Goal: Book appointment/travel/reservation

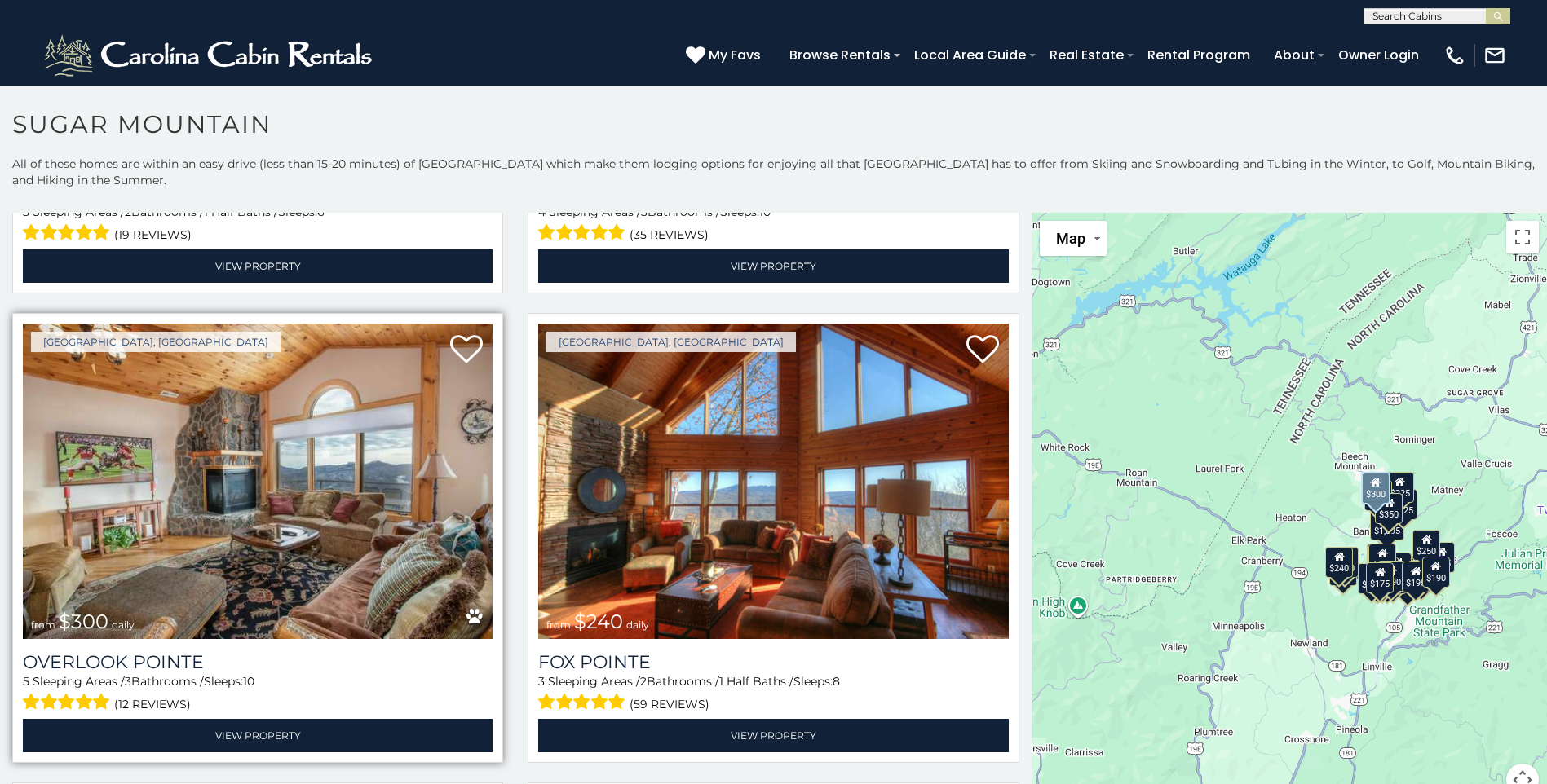
scroll to position [6114, 0]
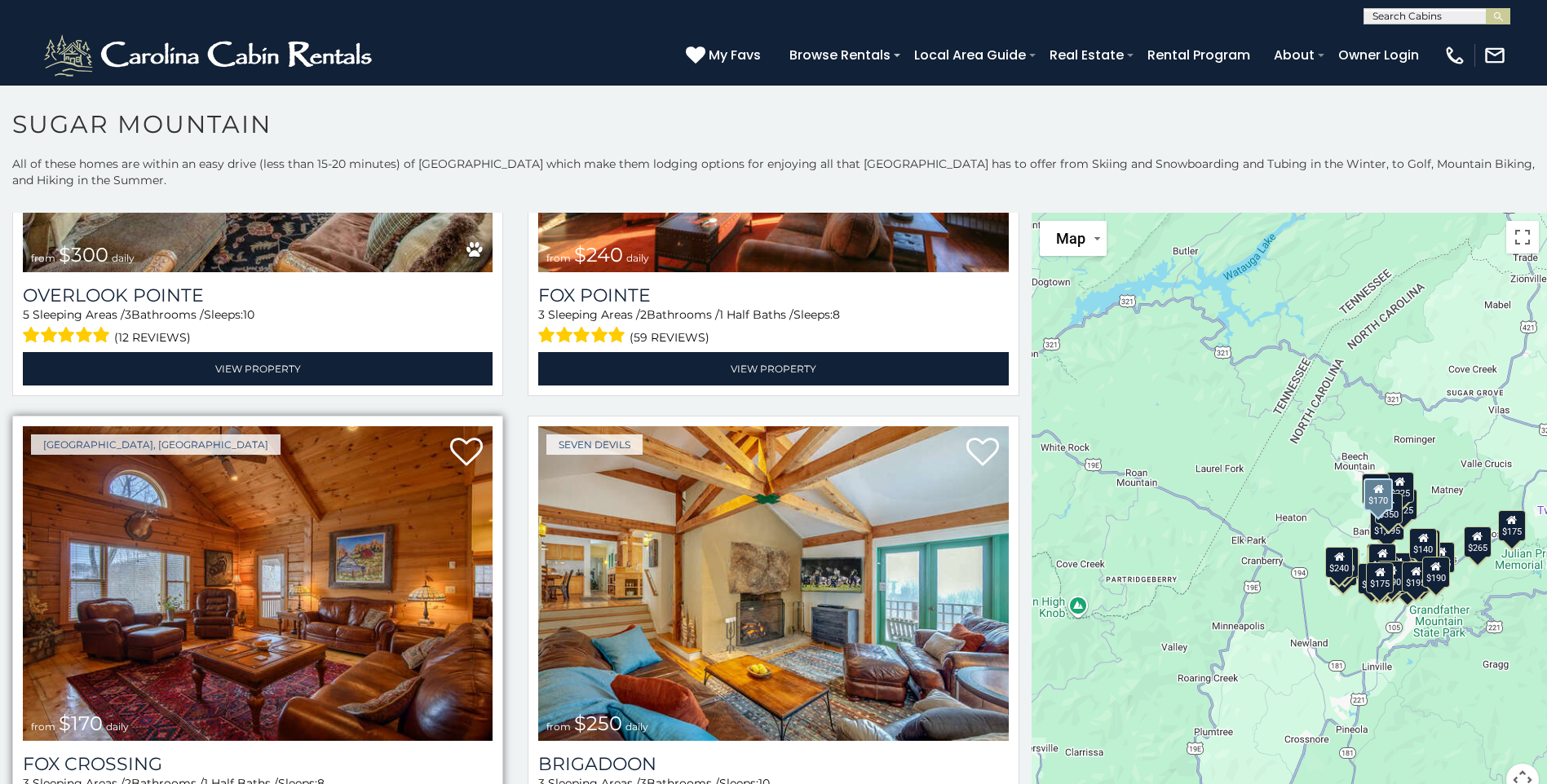
scroll to position [6806, 0]
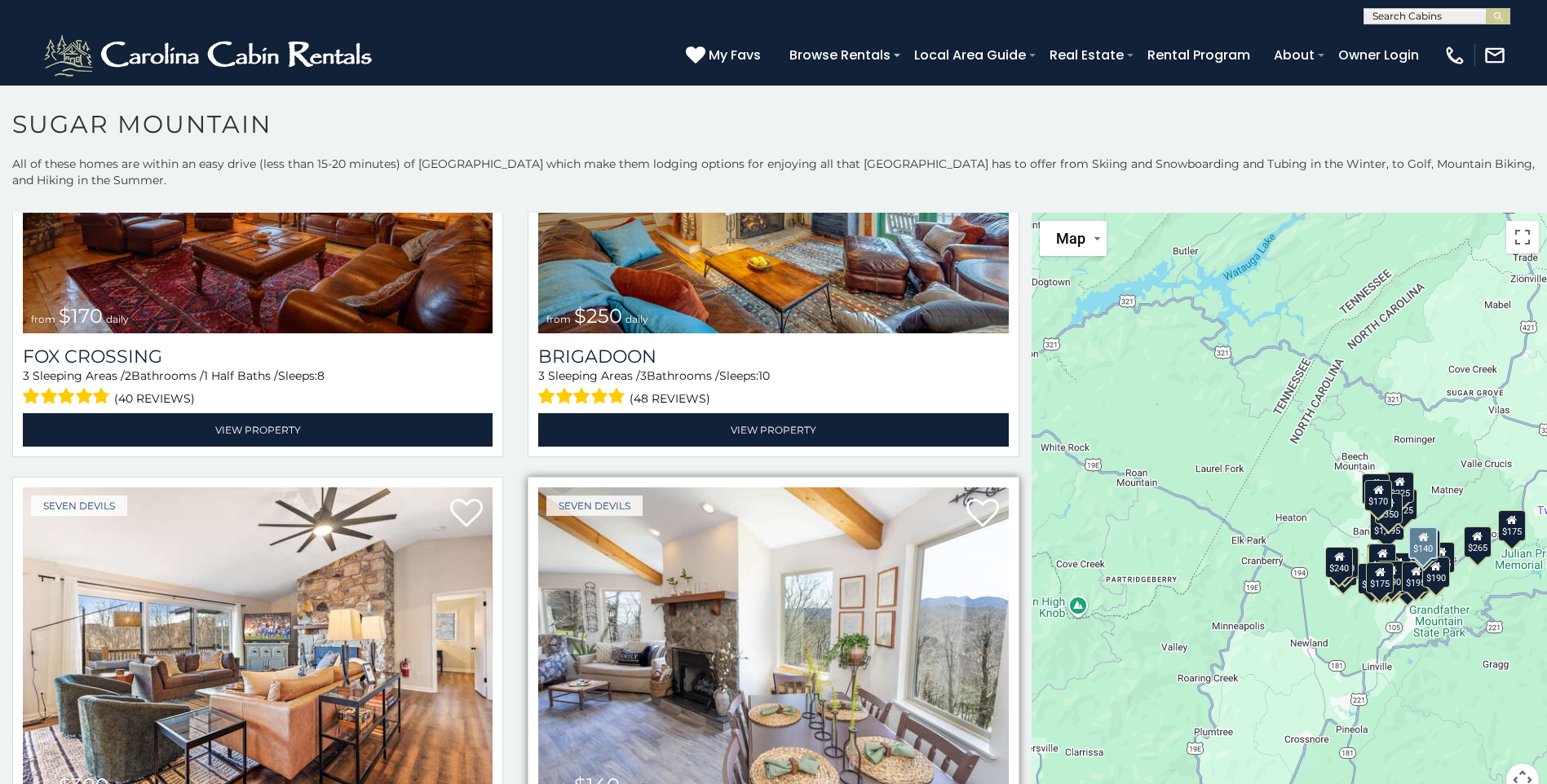
click at [796, 575] on img at bounding box center [774, 644] width 470 height 315
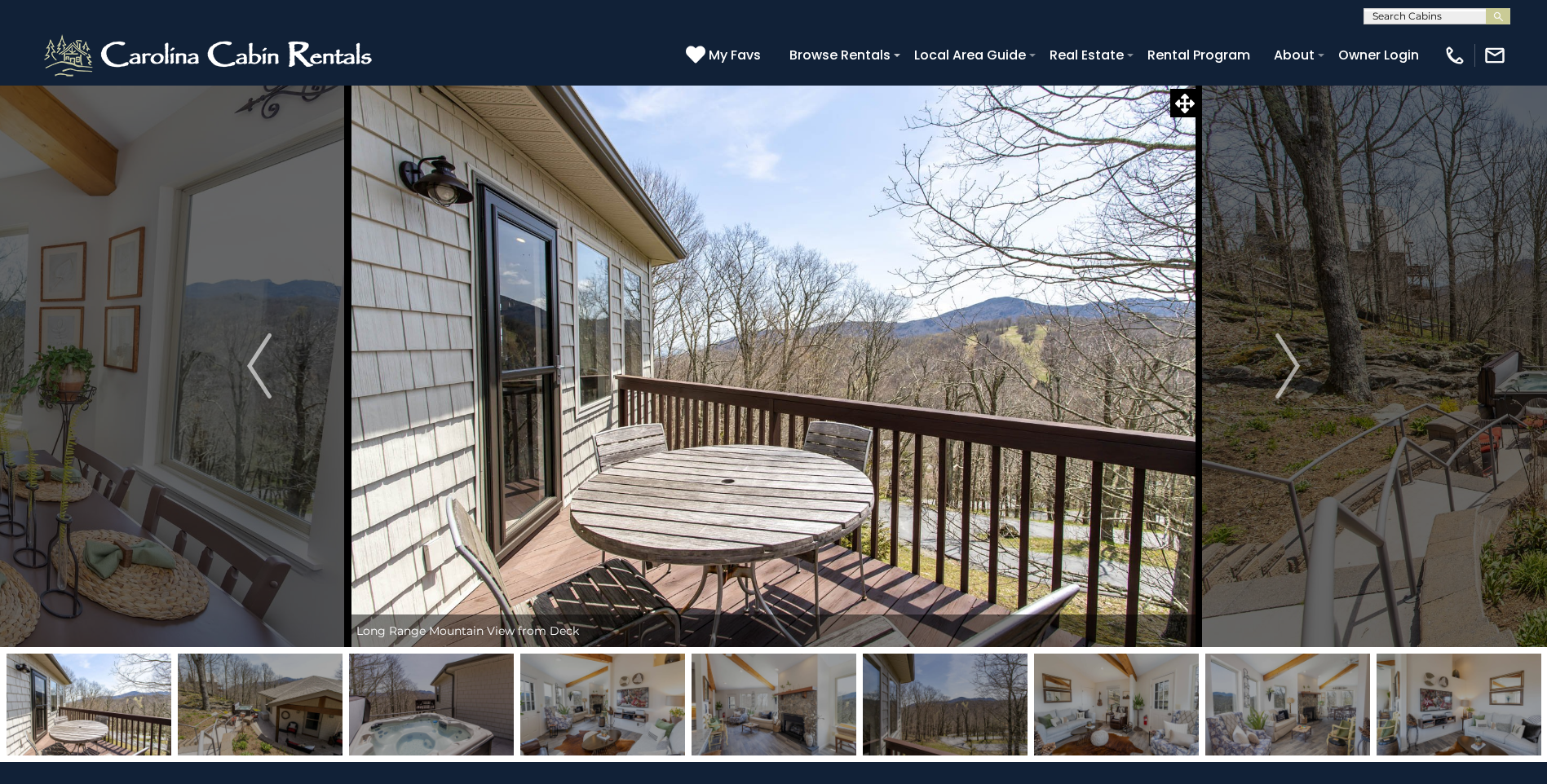
click at [1289, 364] on img "Next" at bounding box center [1288, 366] width 24 height 66
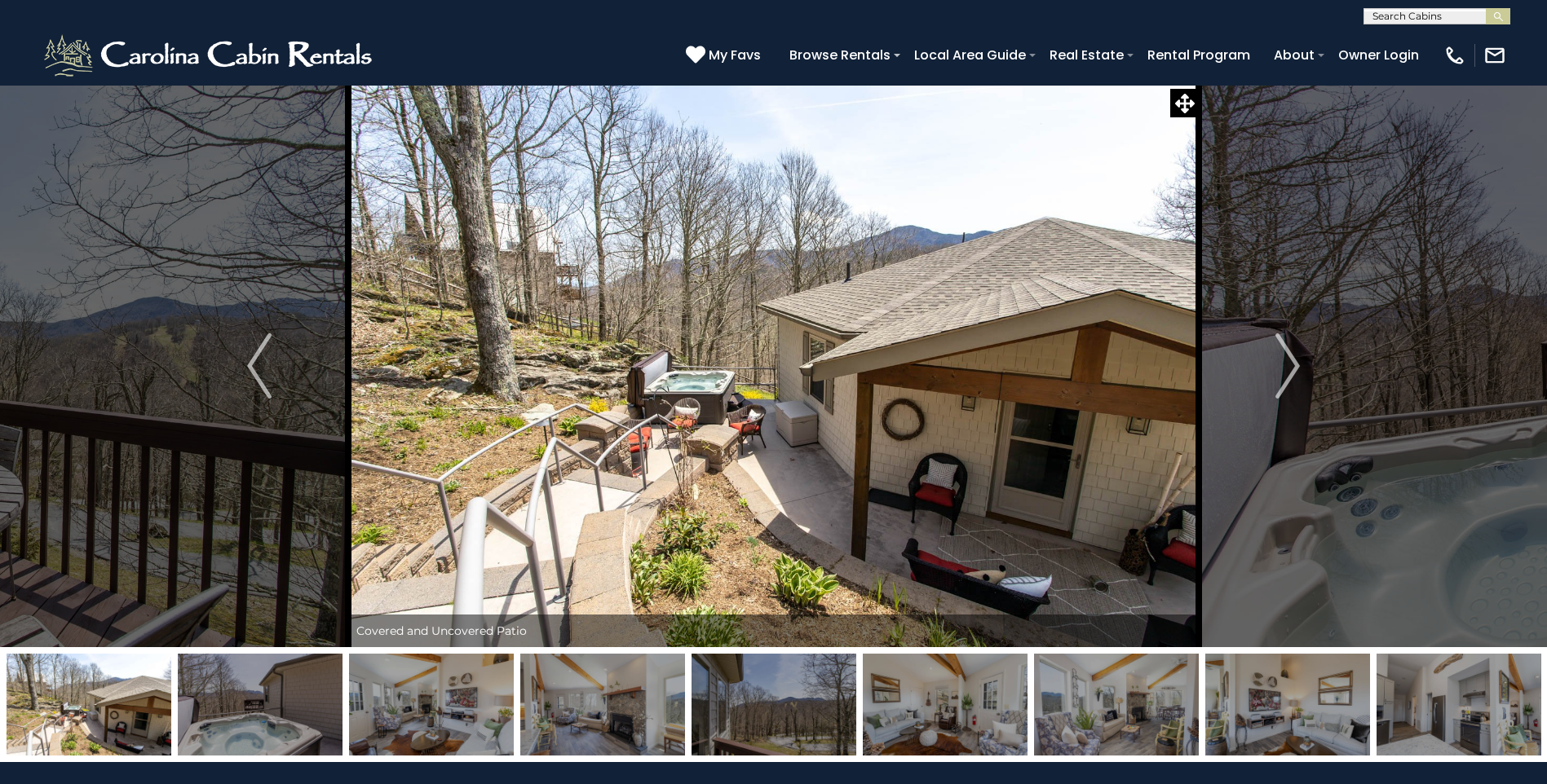
click at [1289, 364] on img "Next" at bounding box center [1288, 366] width 24 height 66
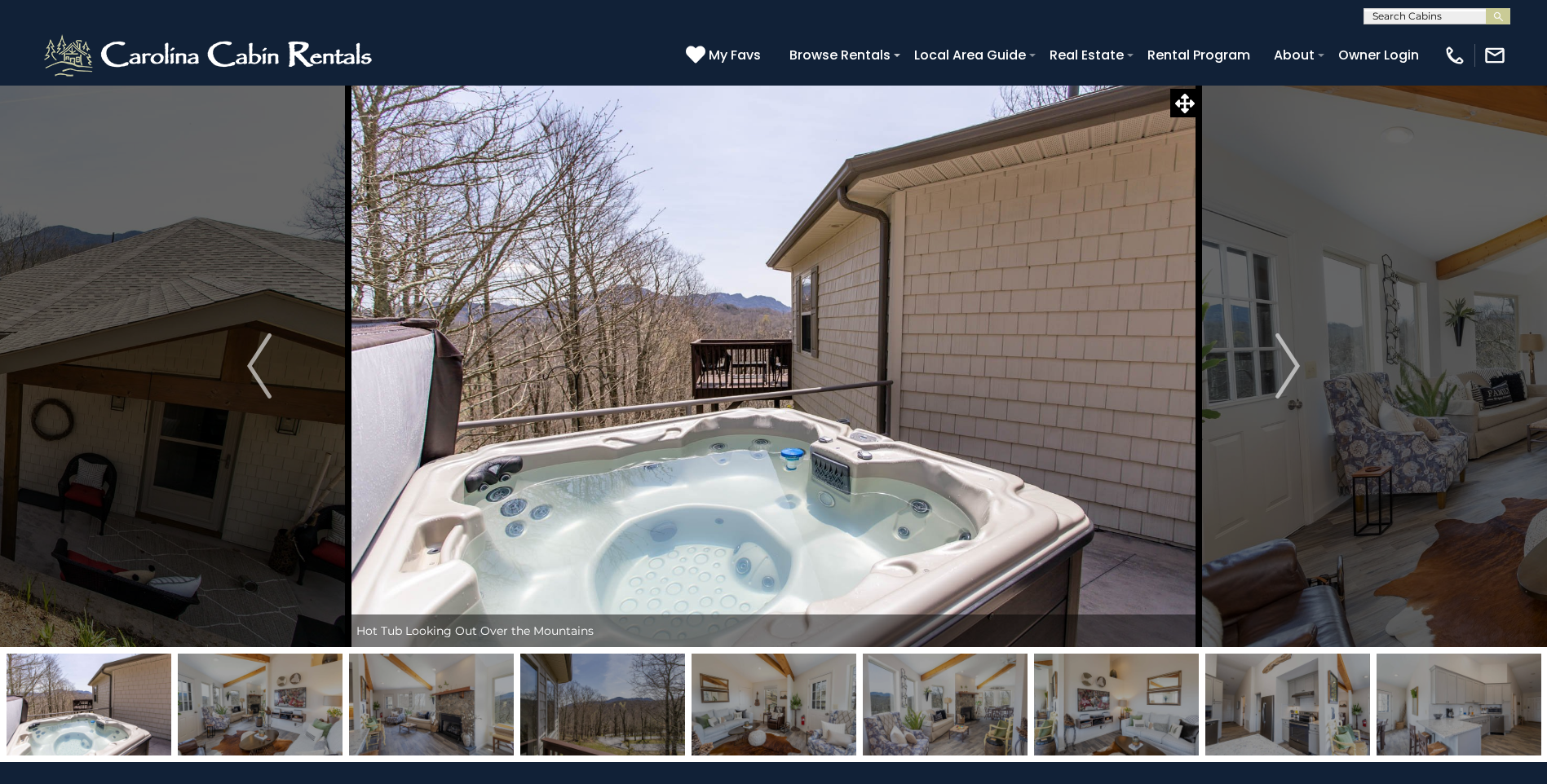
click at [1289, 364] on img "Next" at bounding box center [1288, 366] width 24 height 66
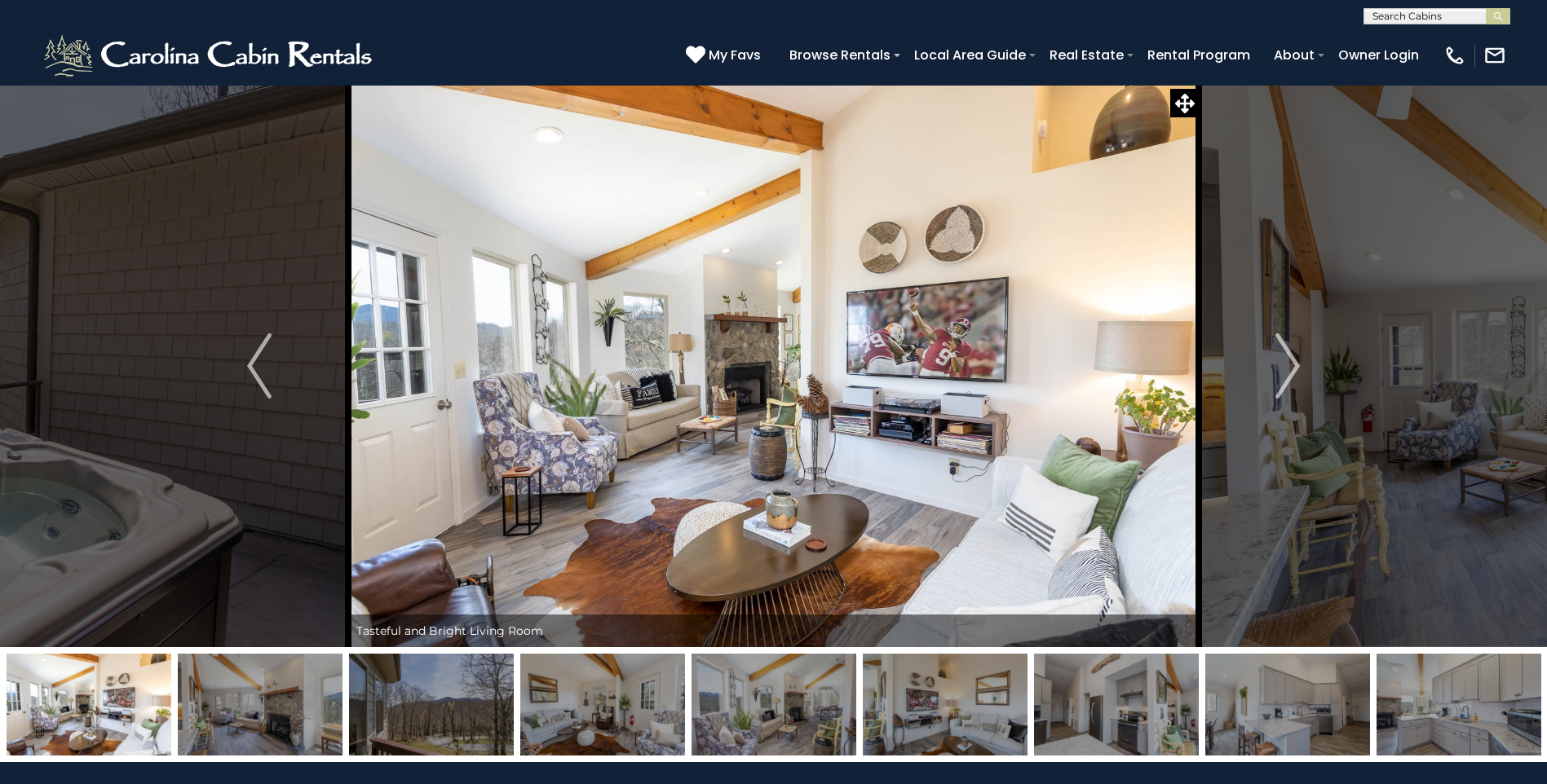
click at [1289, 364] on img "Next" at bounding box center [1288, 366] width 24 height 66
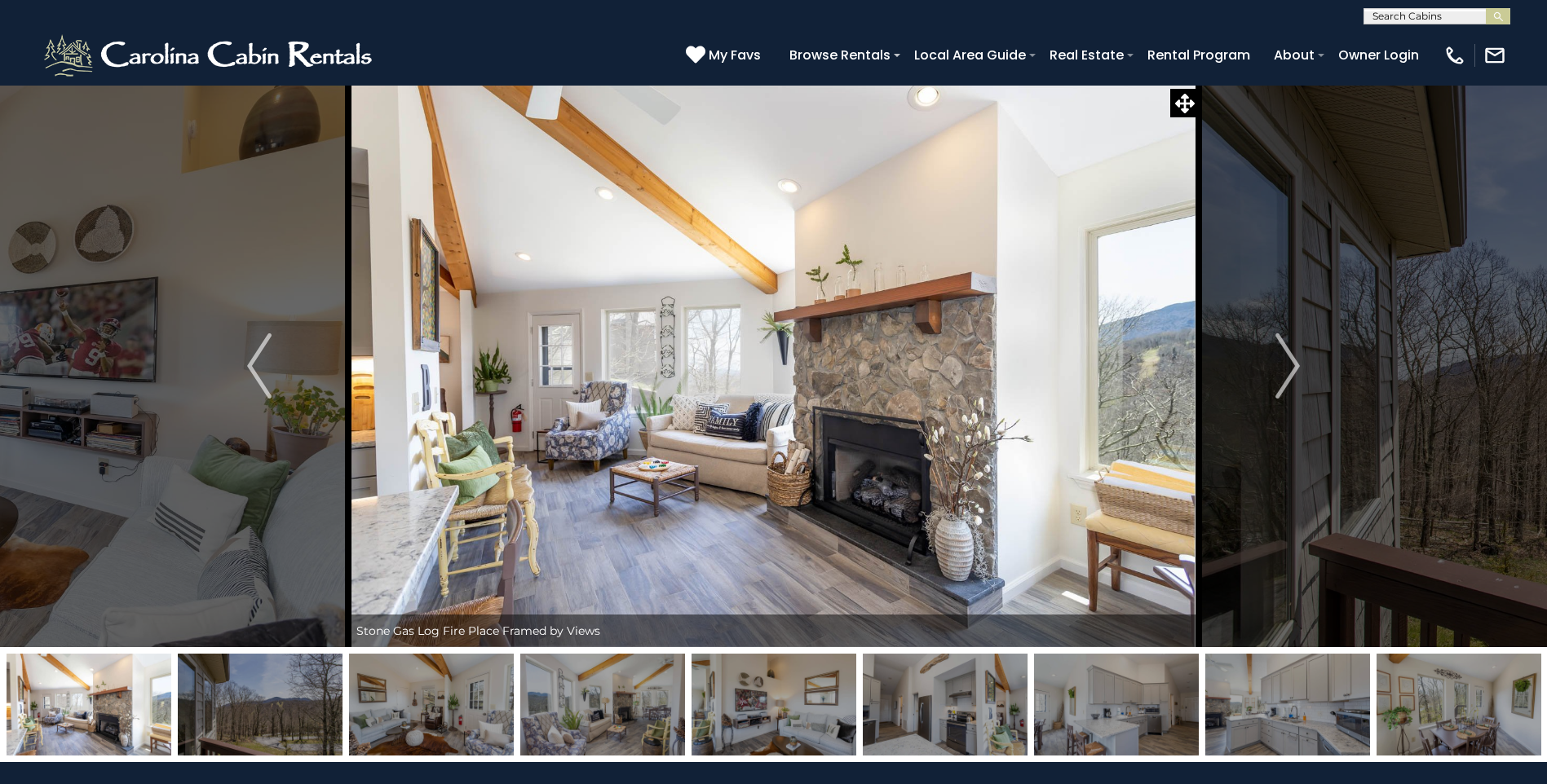
click at [1289, 364] on img "Next" at bounding box center [1288, 366] width 24 height 66
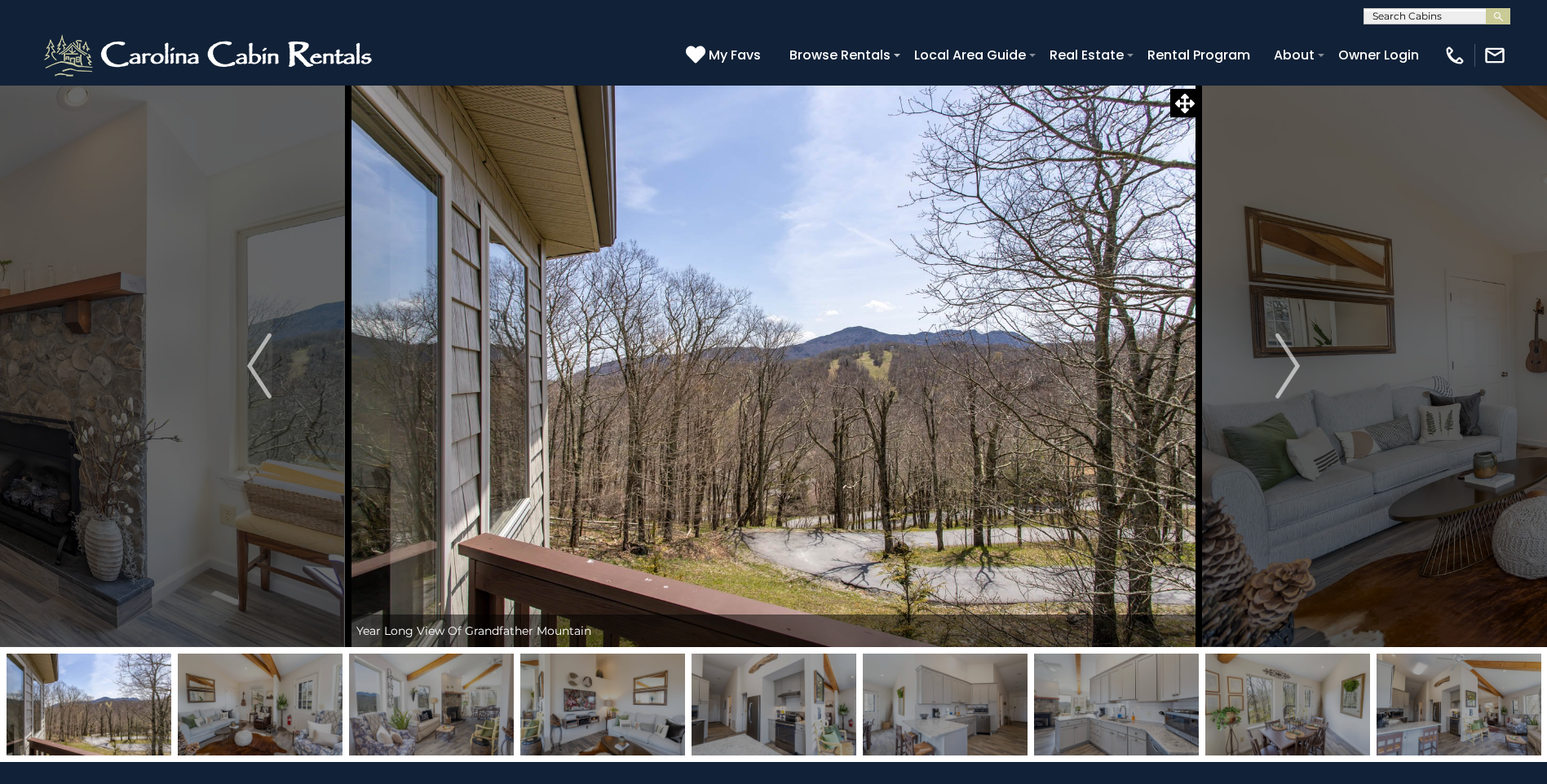
click at [1289, 364] on img "Next" at bounding box center [1288, 366] width 24 height 66
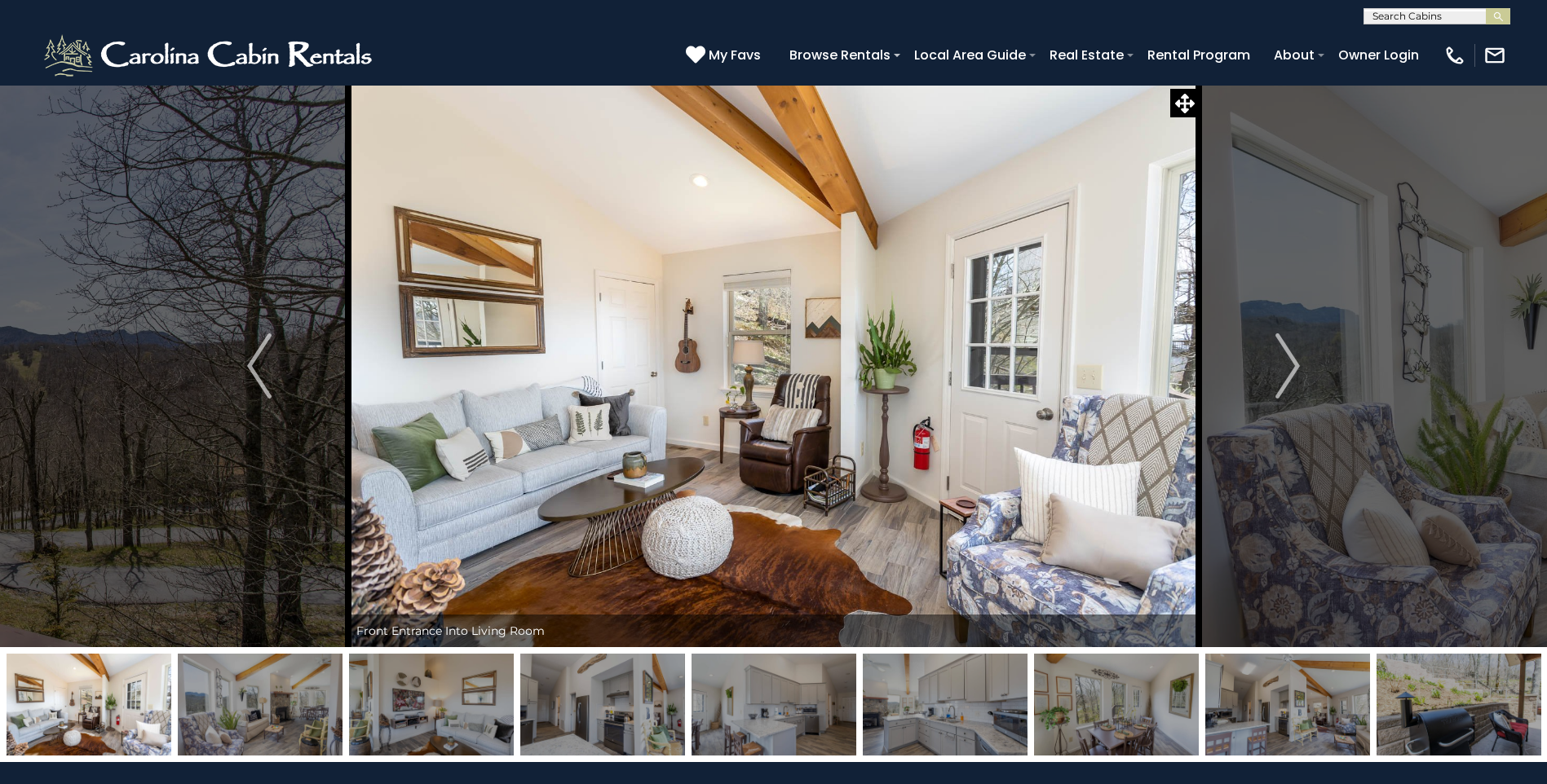
click at [1289, 364] on img "Next" at bounding box center [1288, 366] width 24 height 66
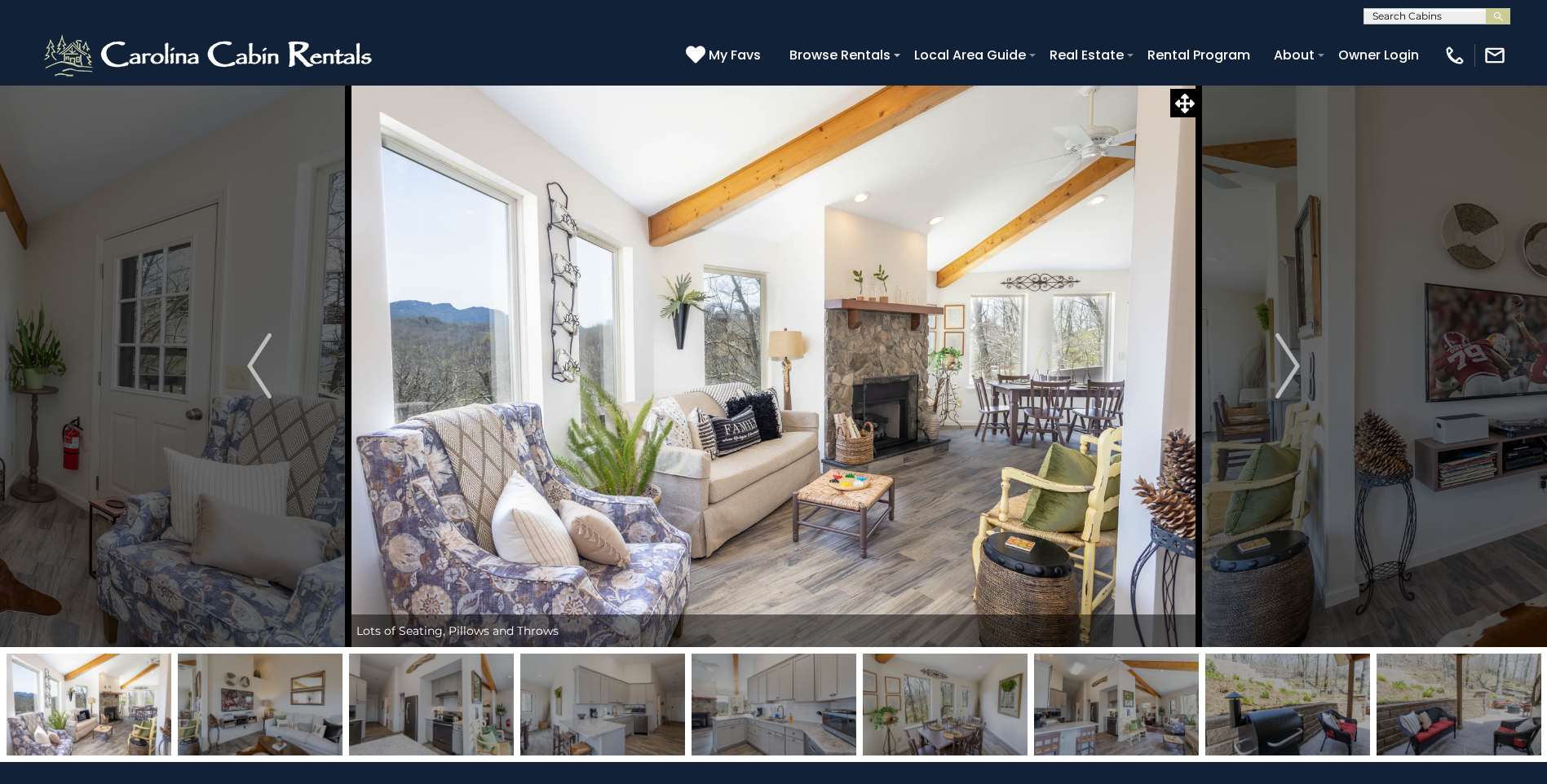
click at [1289, 364] on img "Next" at bounding box center [1288, 366] width 24 height 66
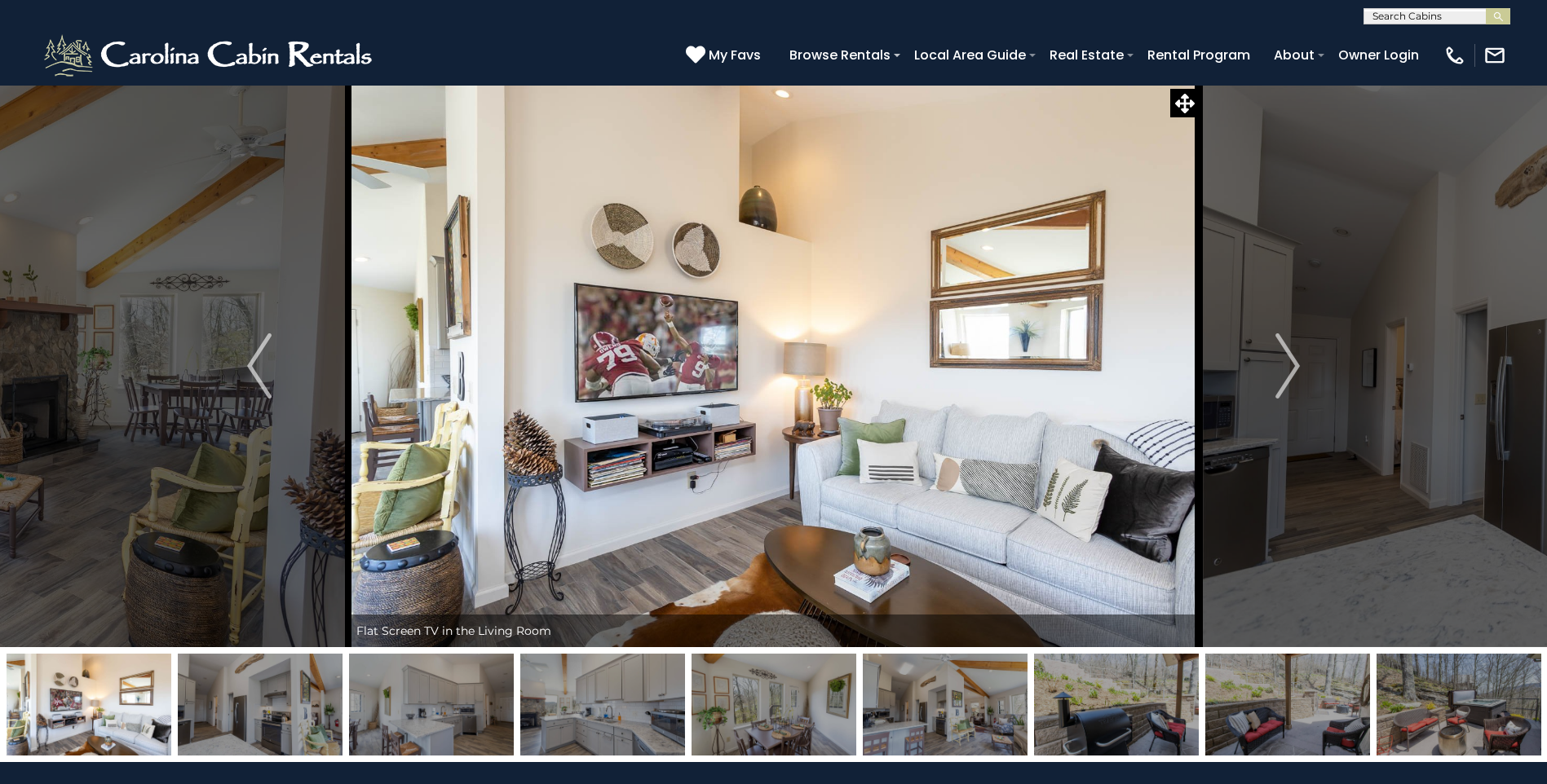
click at [1289, 364] on img "Next" at bounding box center [1288, 366] width 24 height 66
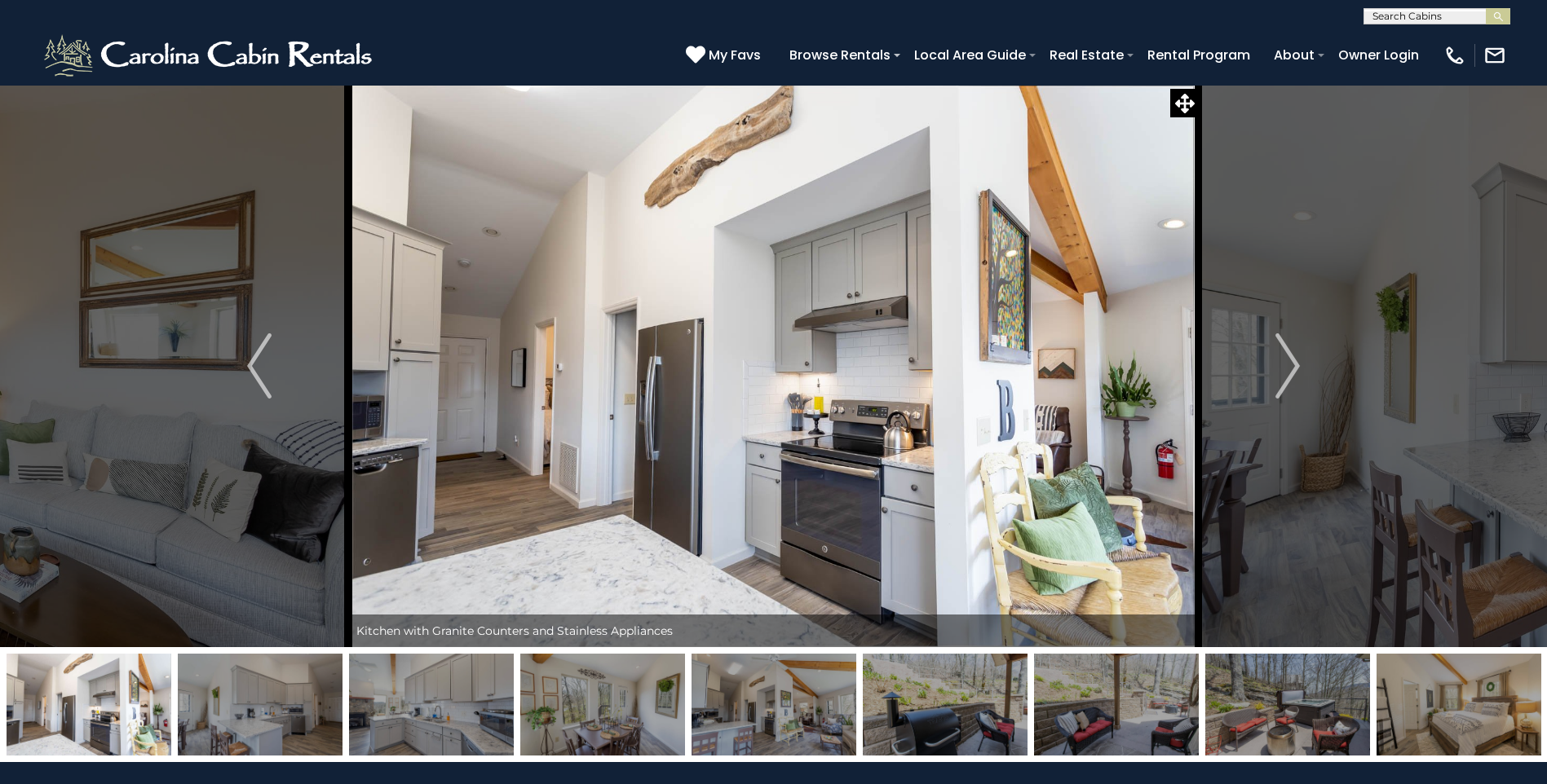
click at [1289, 364] on img "Next" at bounding box center [1288, 366] width 24 height 66
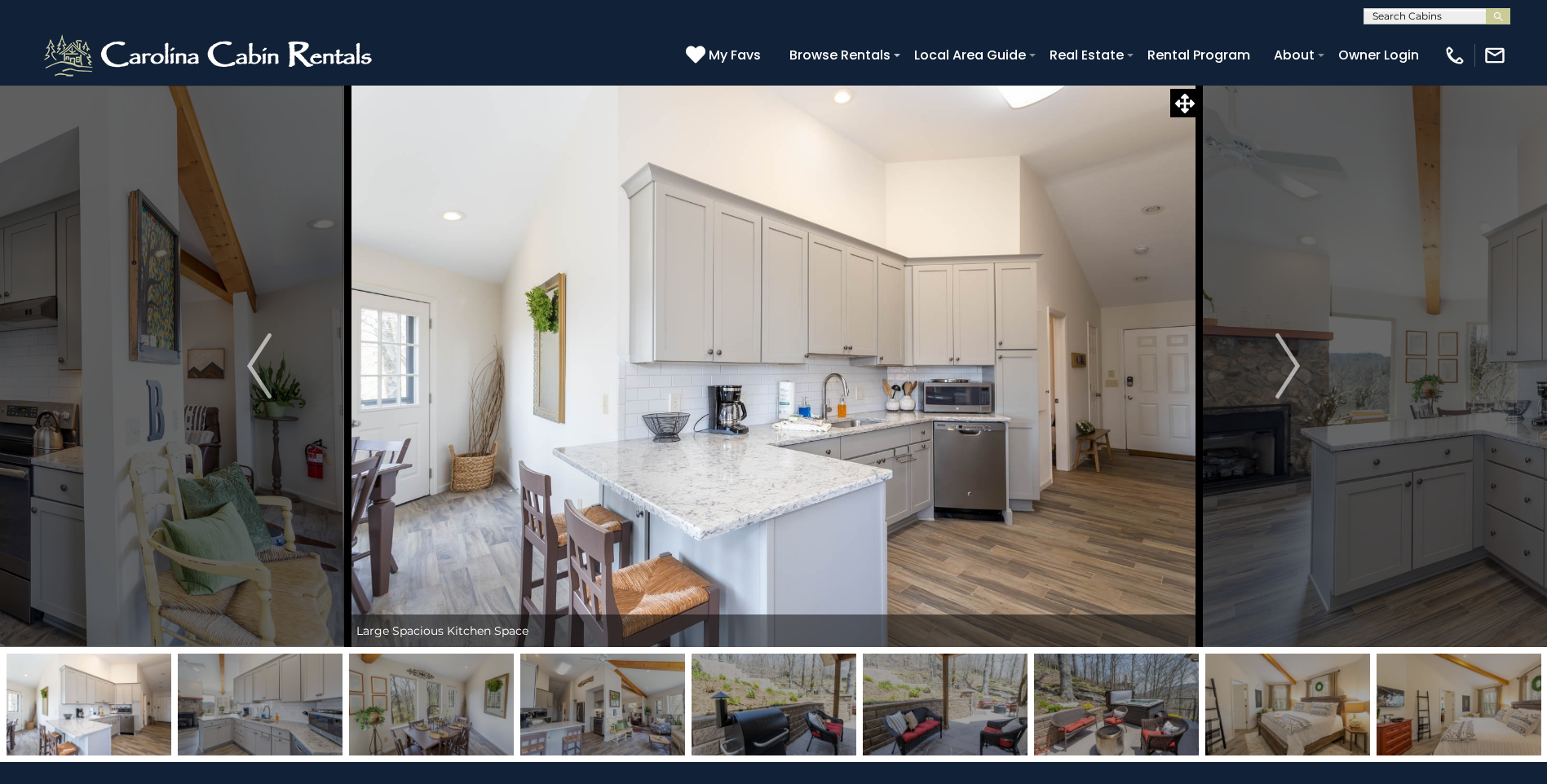
click at [1289, 364] on img "Next" at bounding box center [1288, 366] width 24 height 66
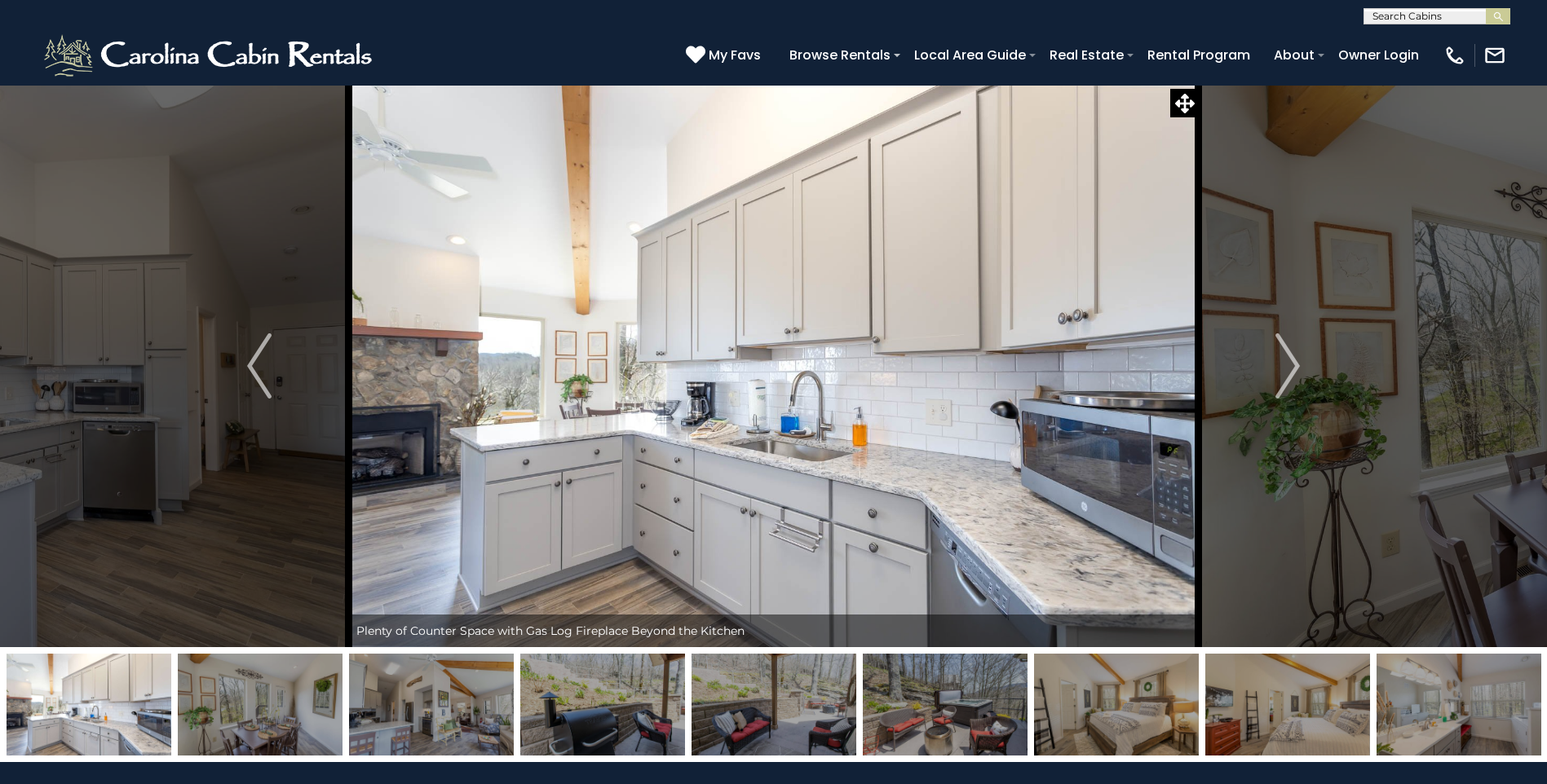
click at [1289, 364] on img "Next" at bounding box center [1288, 366] width 24 height 66
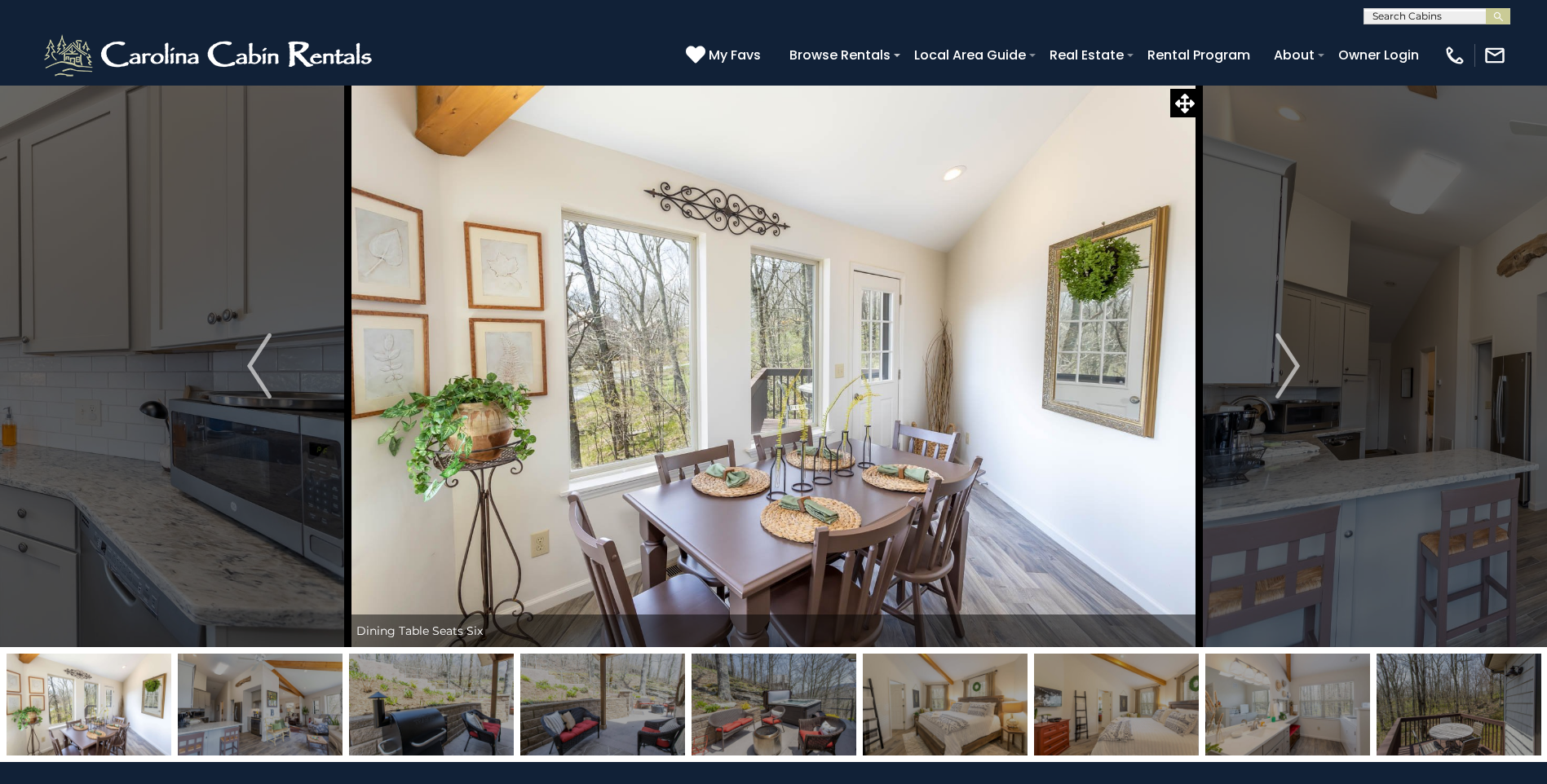
click at [1289, 364] on img "Next" at bounding box center [1288, 366] width 24 height 66
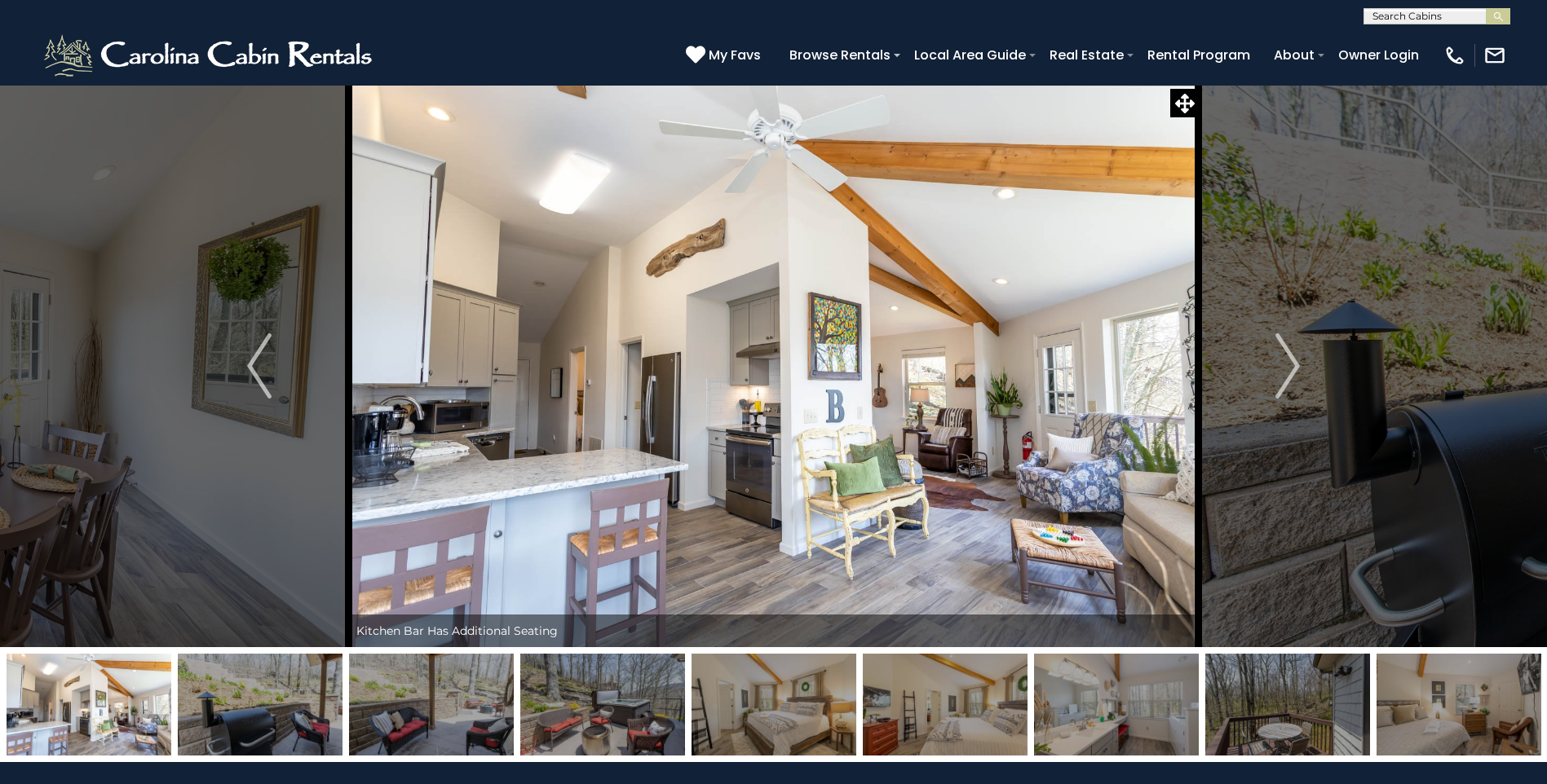
click at [1289, 364] on img "Next" at bounding box center [1288, 366] width 24 height 66
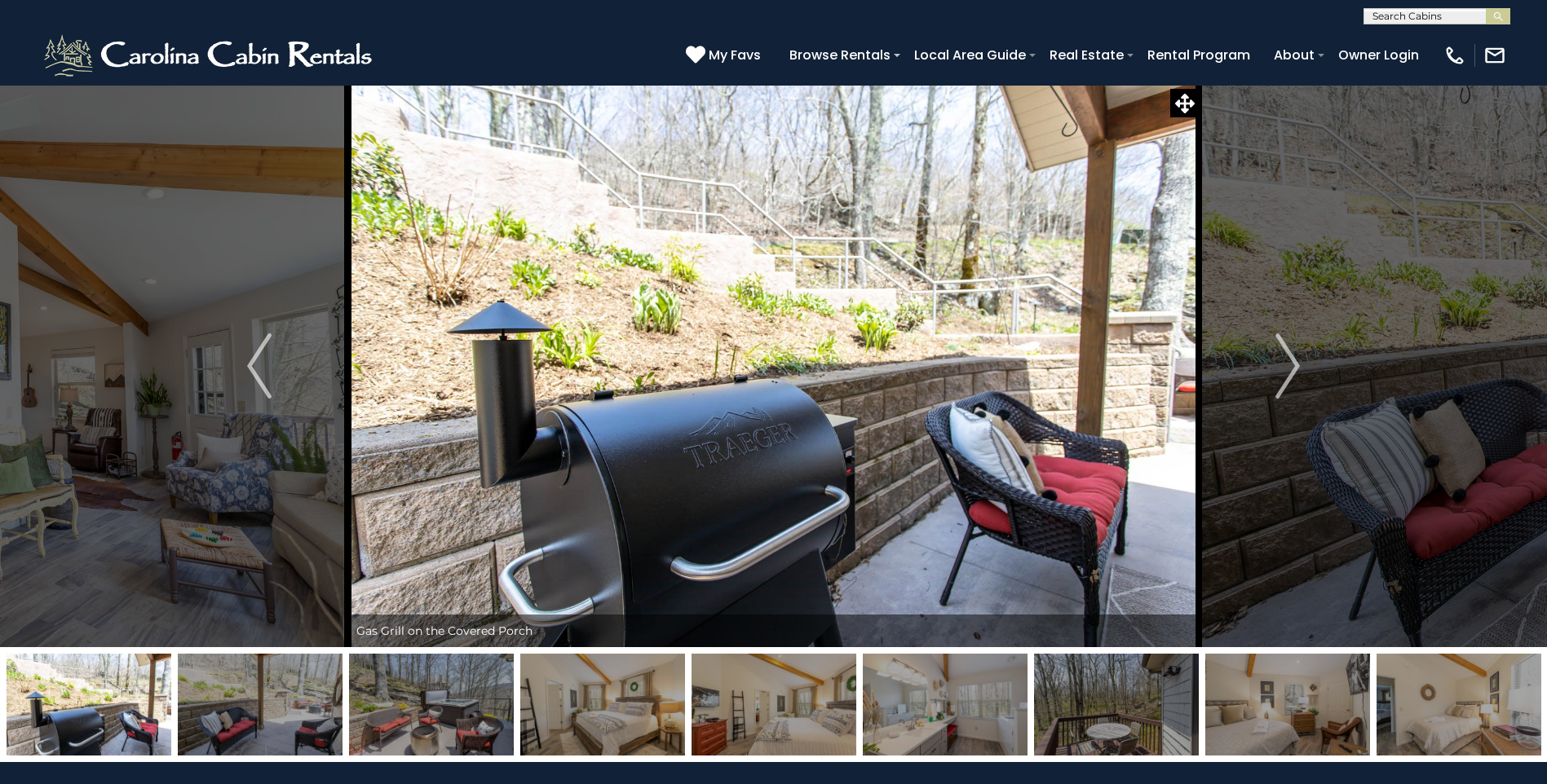
click at [1289, 364] on img "Next" at bounding box center [1288, 366] width 24 height 66
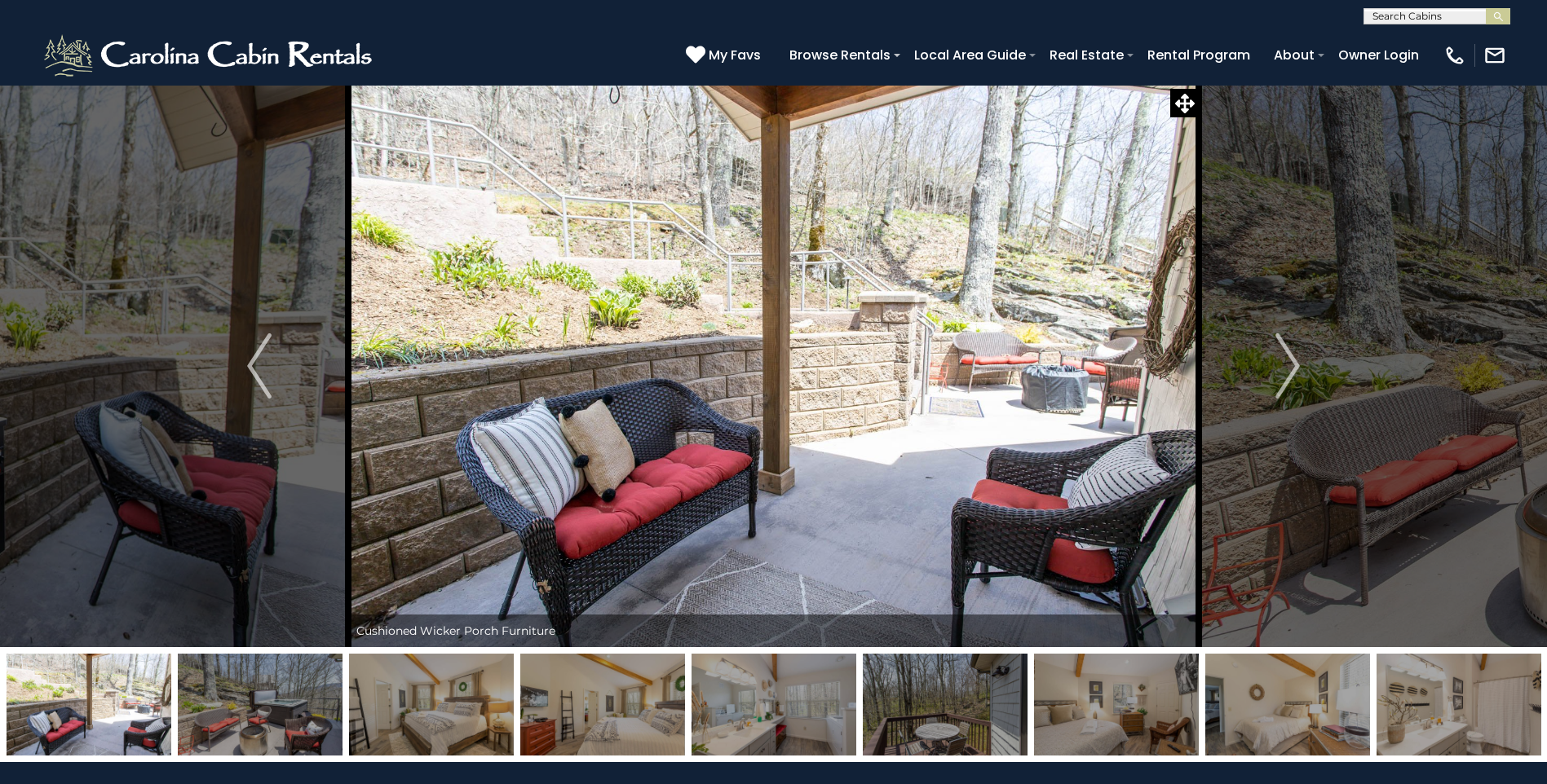
click at [1289, 364] on img "Next" at bounding box center [1288, 366] width 24 height 66
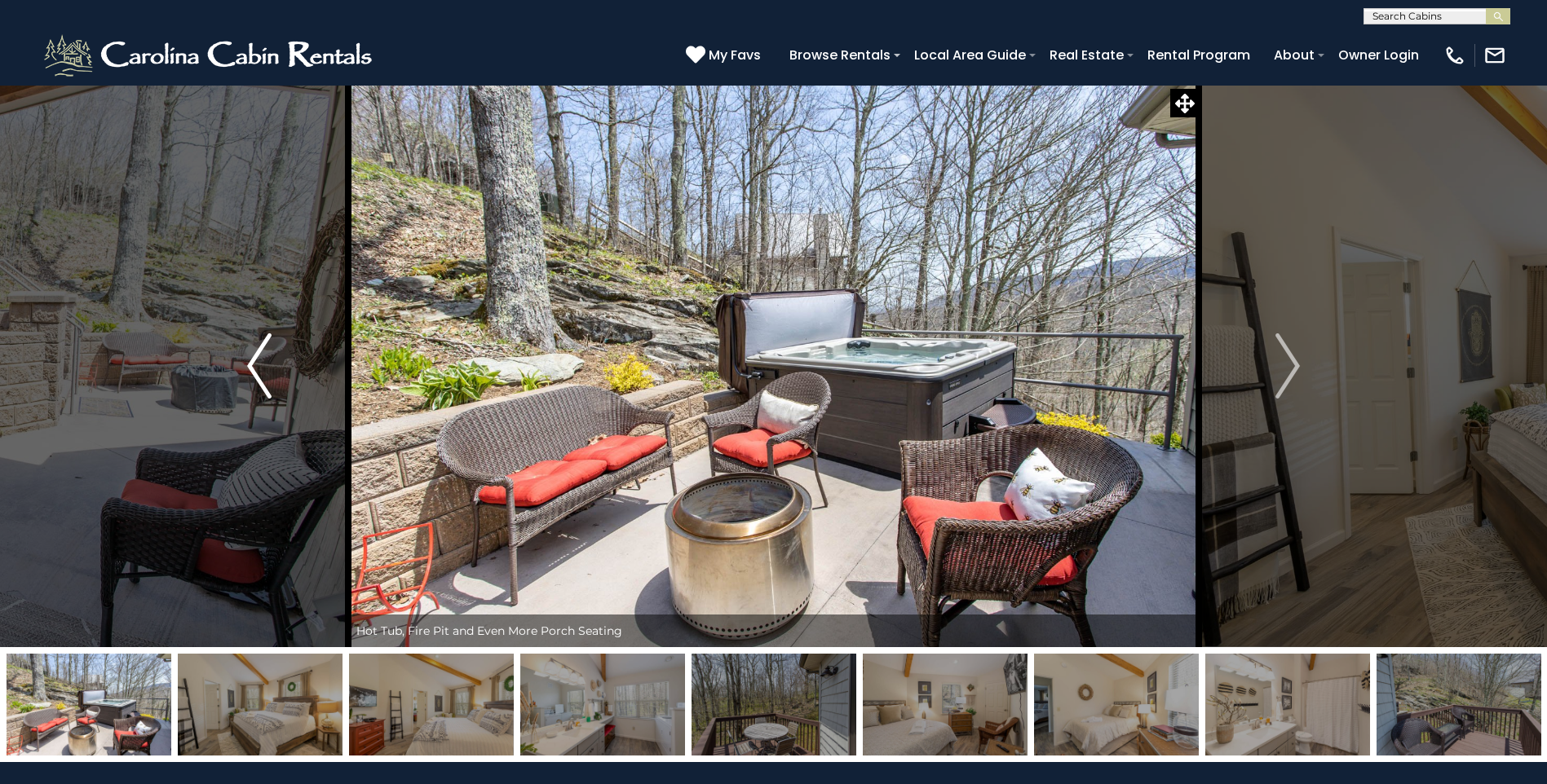
click at [257, 369] on img "Previous" at bounding box center [259, 366] width 24 height 66
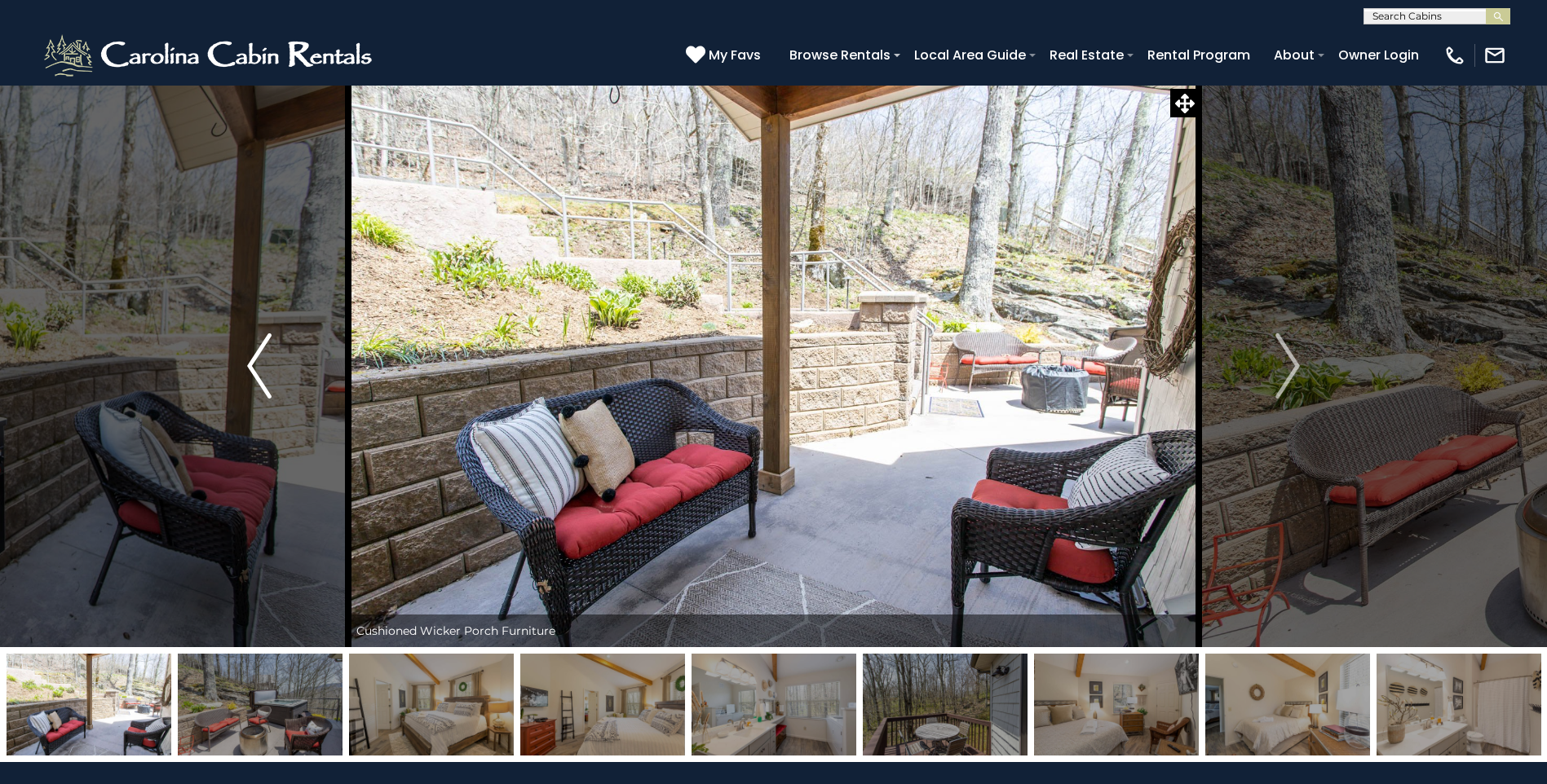
click at [257, 369] on img "Previous" at bounding box center [259, 366] width 24 height 66
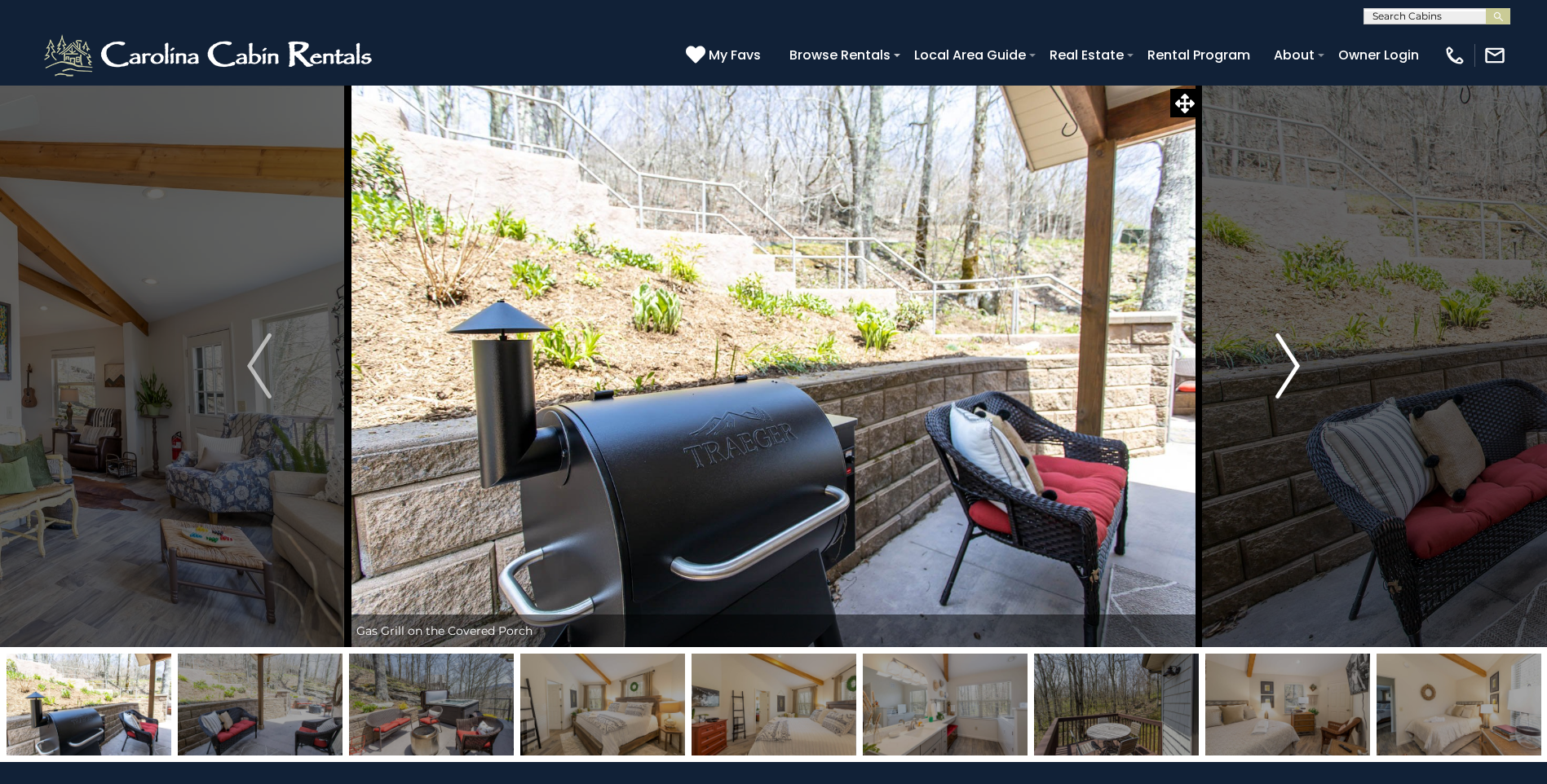
click at [1277, 361] on img "Next" at bounding box center [1288, 366] width 24 height 66
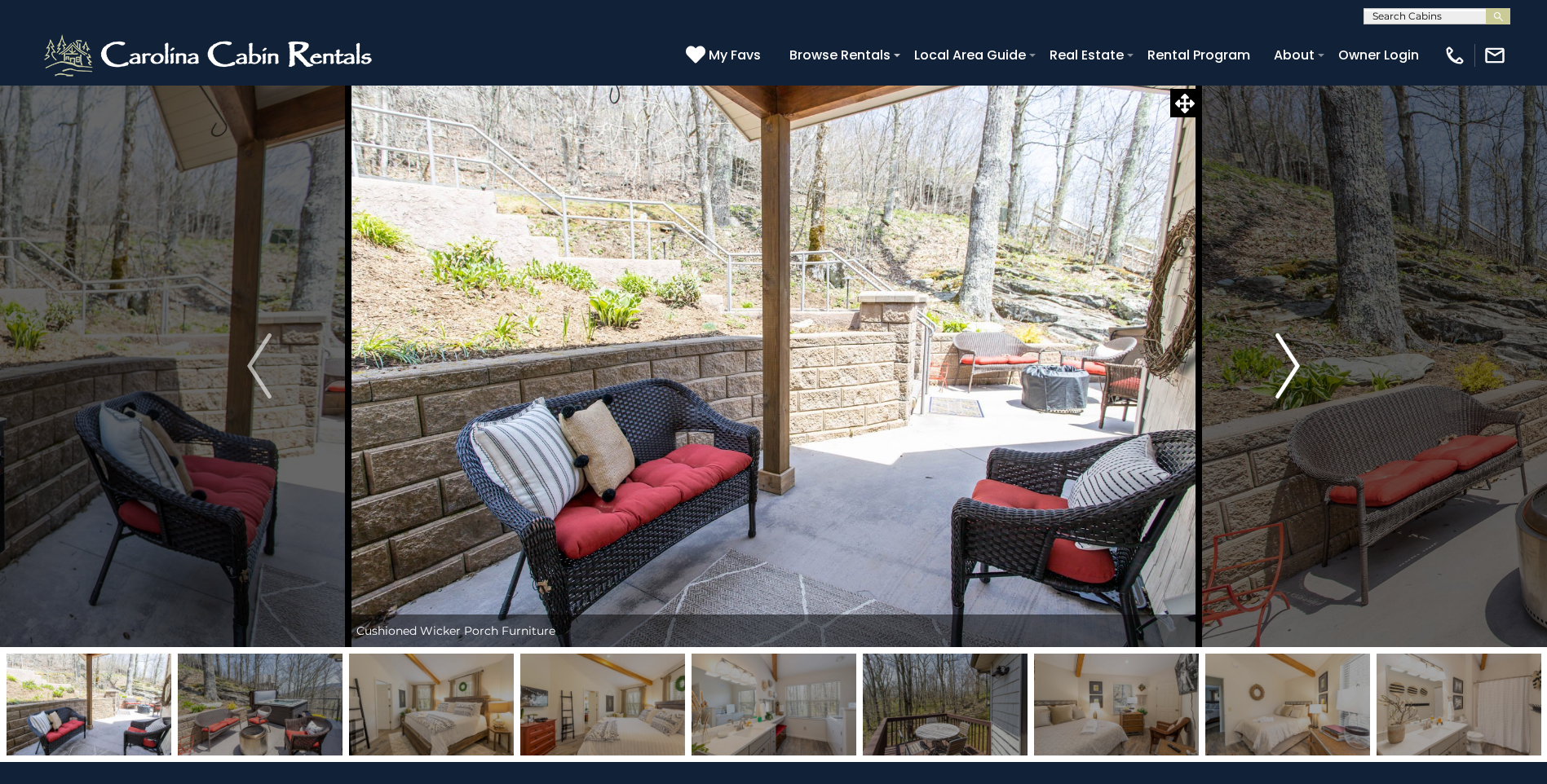
click at [1279, 359] on img "Next" at bounding box center [1288, 366] width 24 height 66
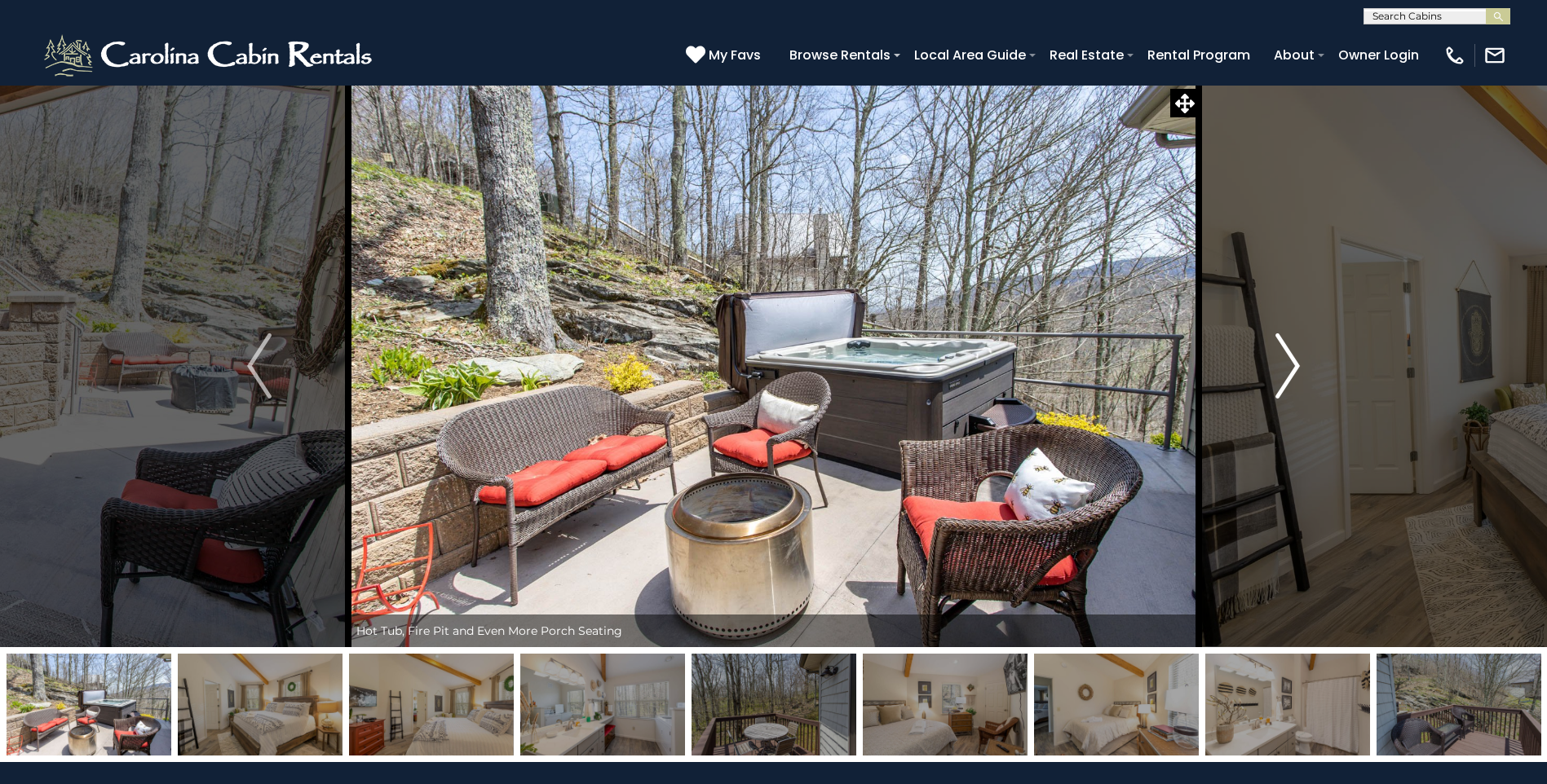
click at [1280, 359] on img "Next" at bounding box center [1288, 366] width 24 height 66
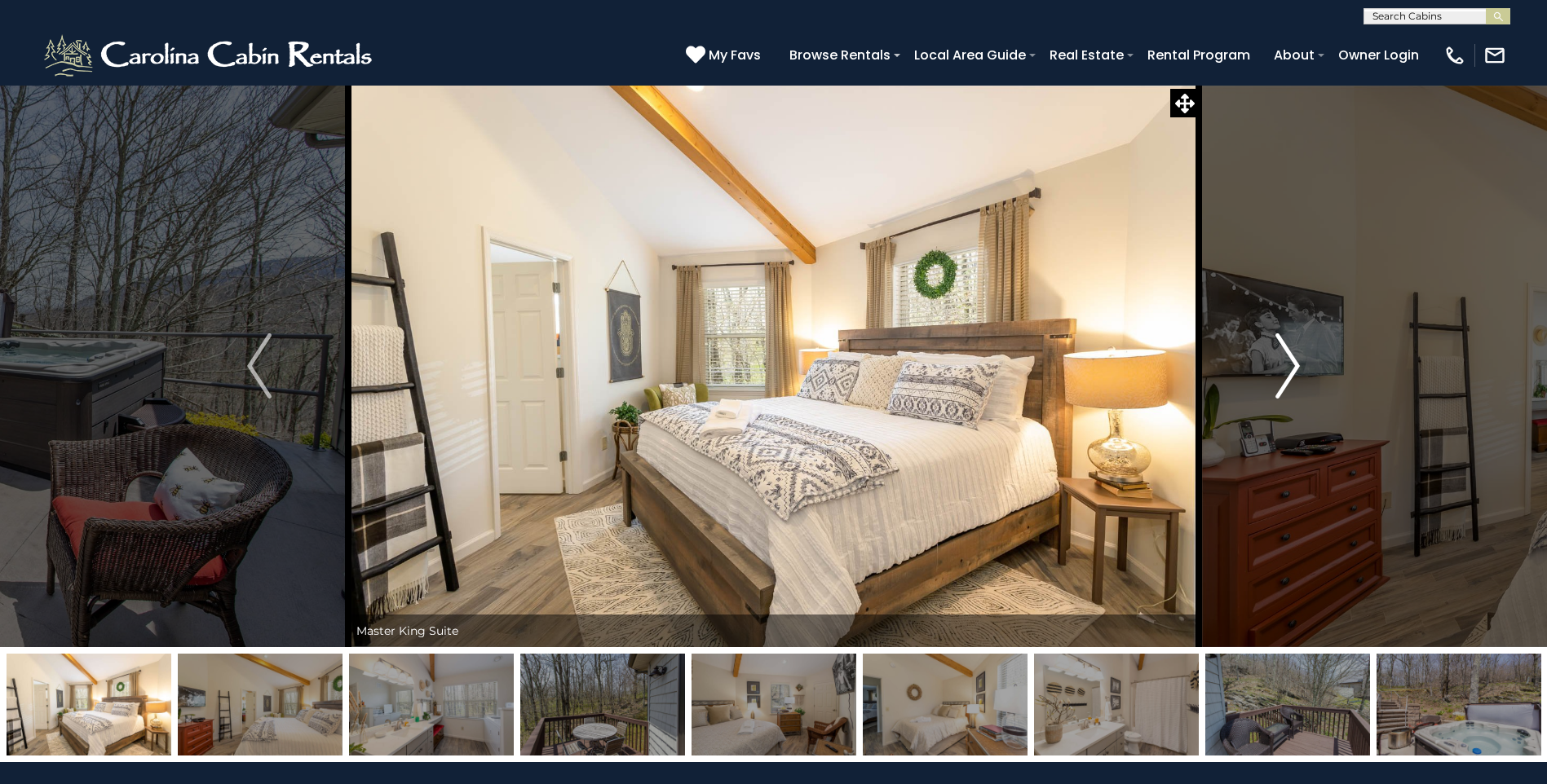
click at [1280, 359] on img "Next" at bounding box center [1288, 366] width 24 height 66
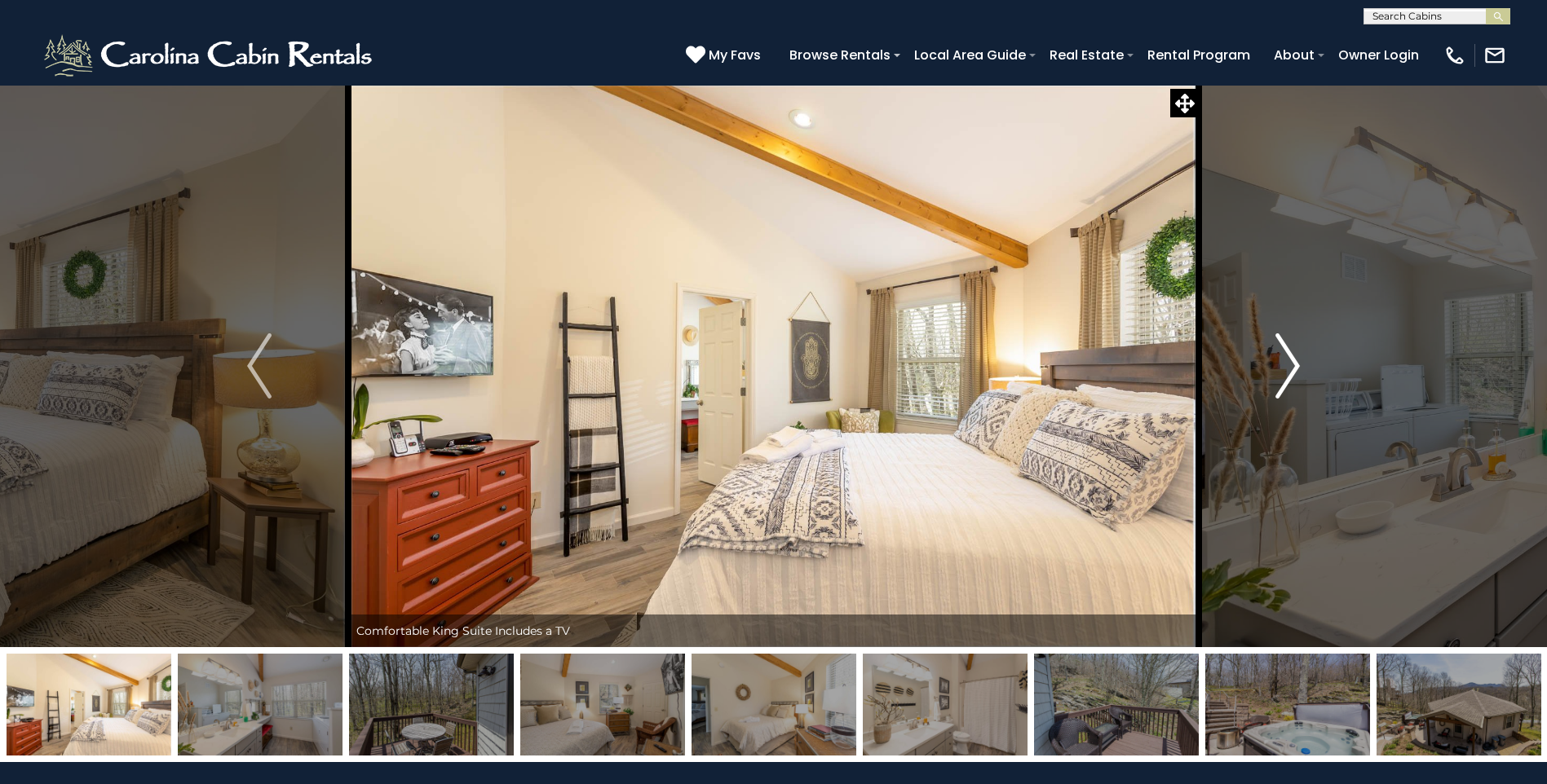
click at [1280, 359] on img "Next" at bounding box center [1288, 366] width 24 height 66
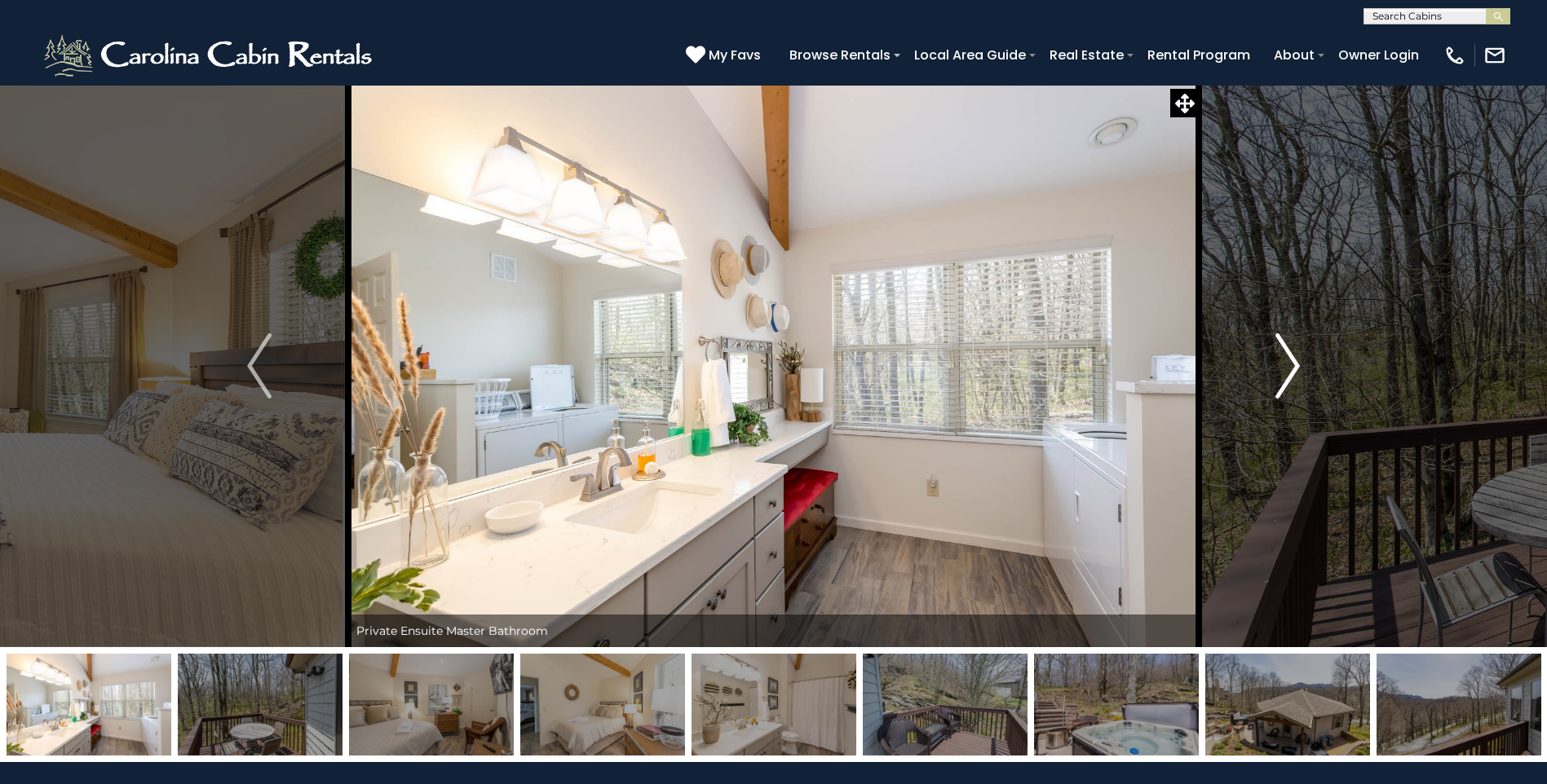
click at [1280, 359] on img "Next" at bounding box center [1288, 366] width 24 height 66
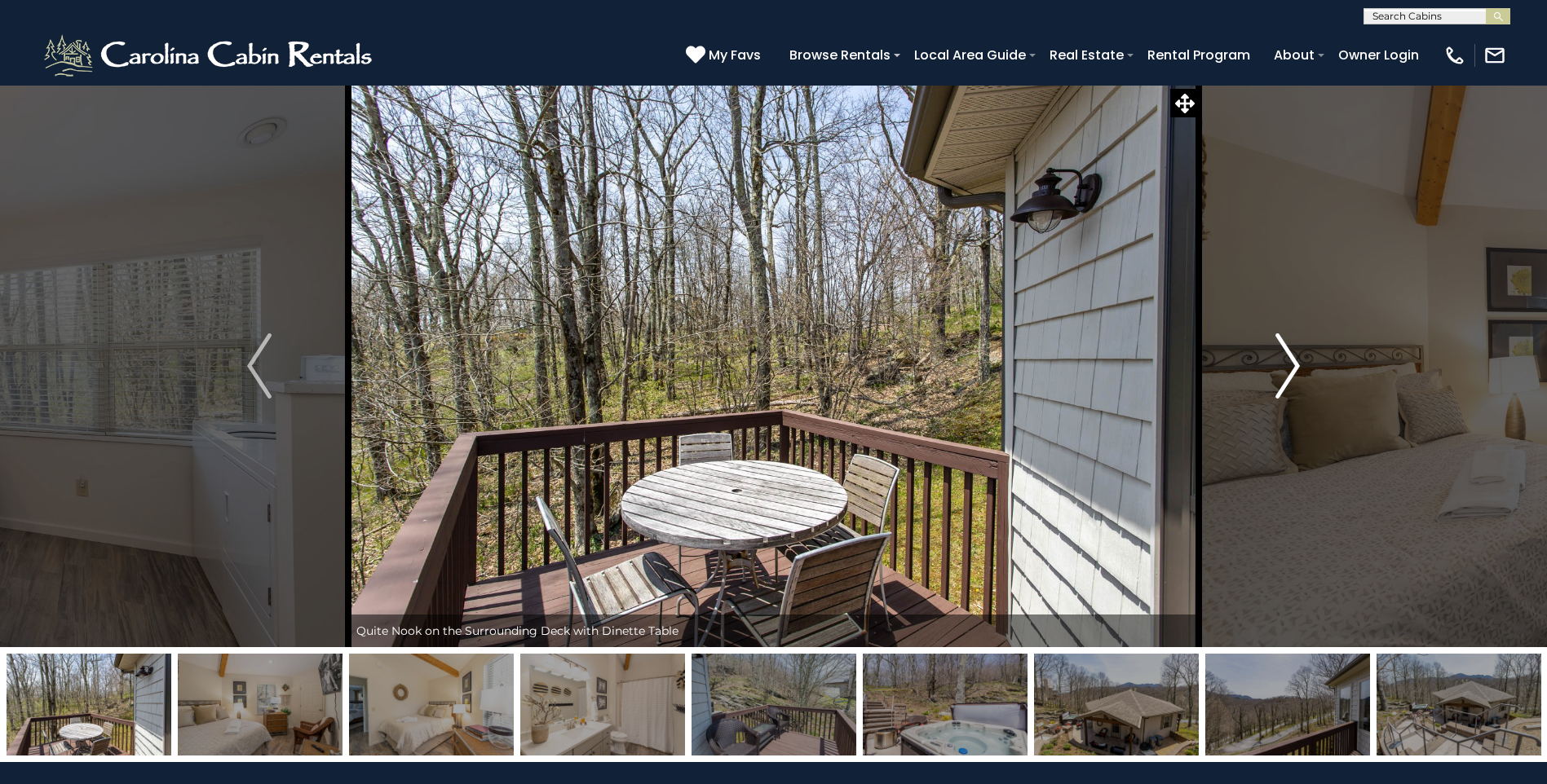
click at [1280, 359] on img "Next" at bounding box center [1288, 366] width 24 height 66
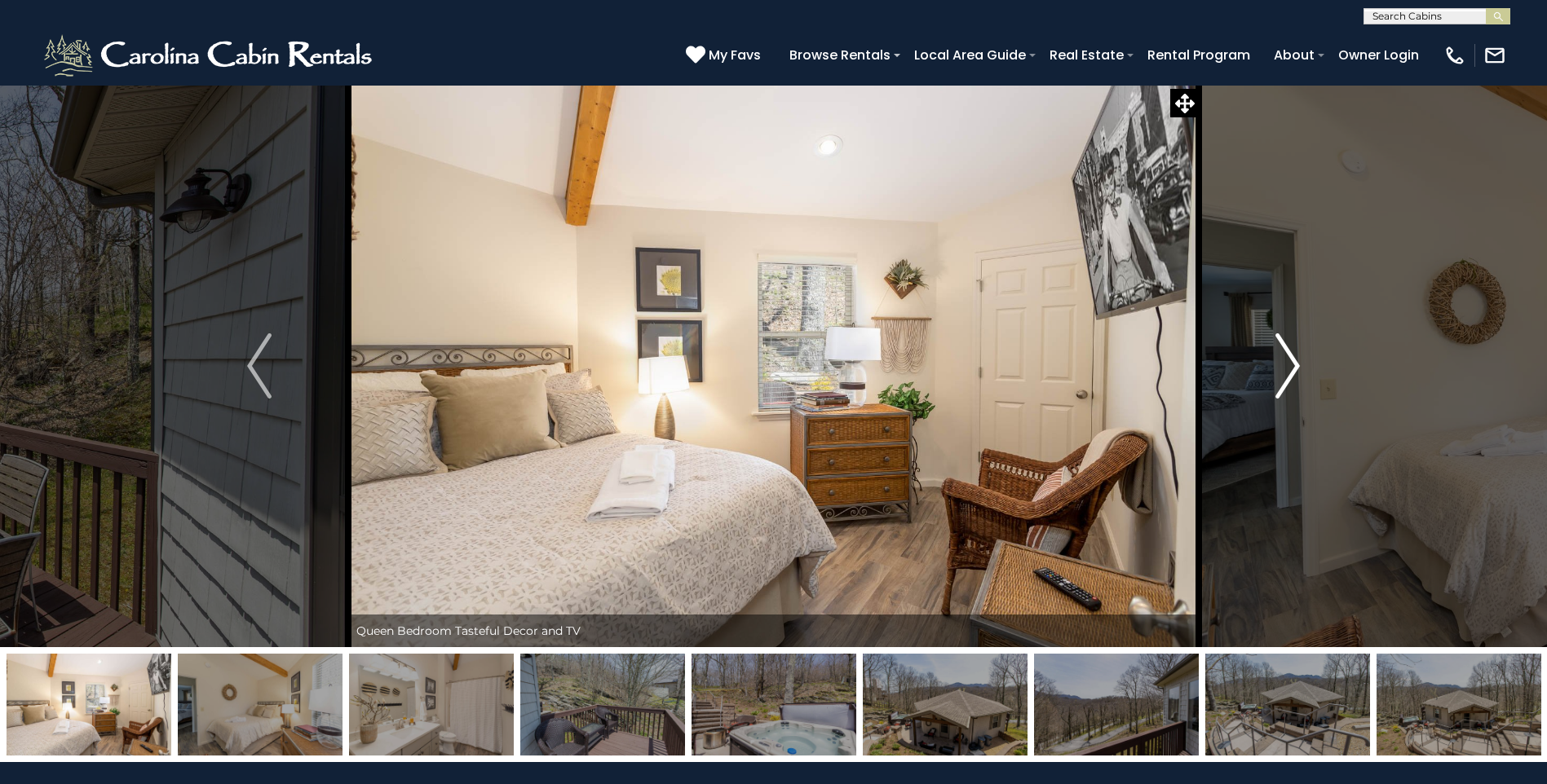
click at [1280, 359] on img "Next" at bounding box center [1288, 366] width 24 height 66
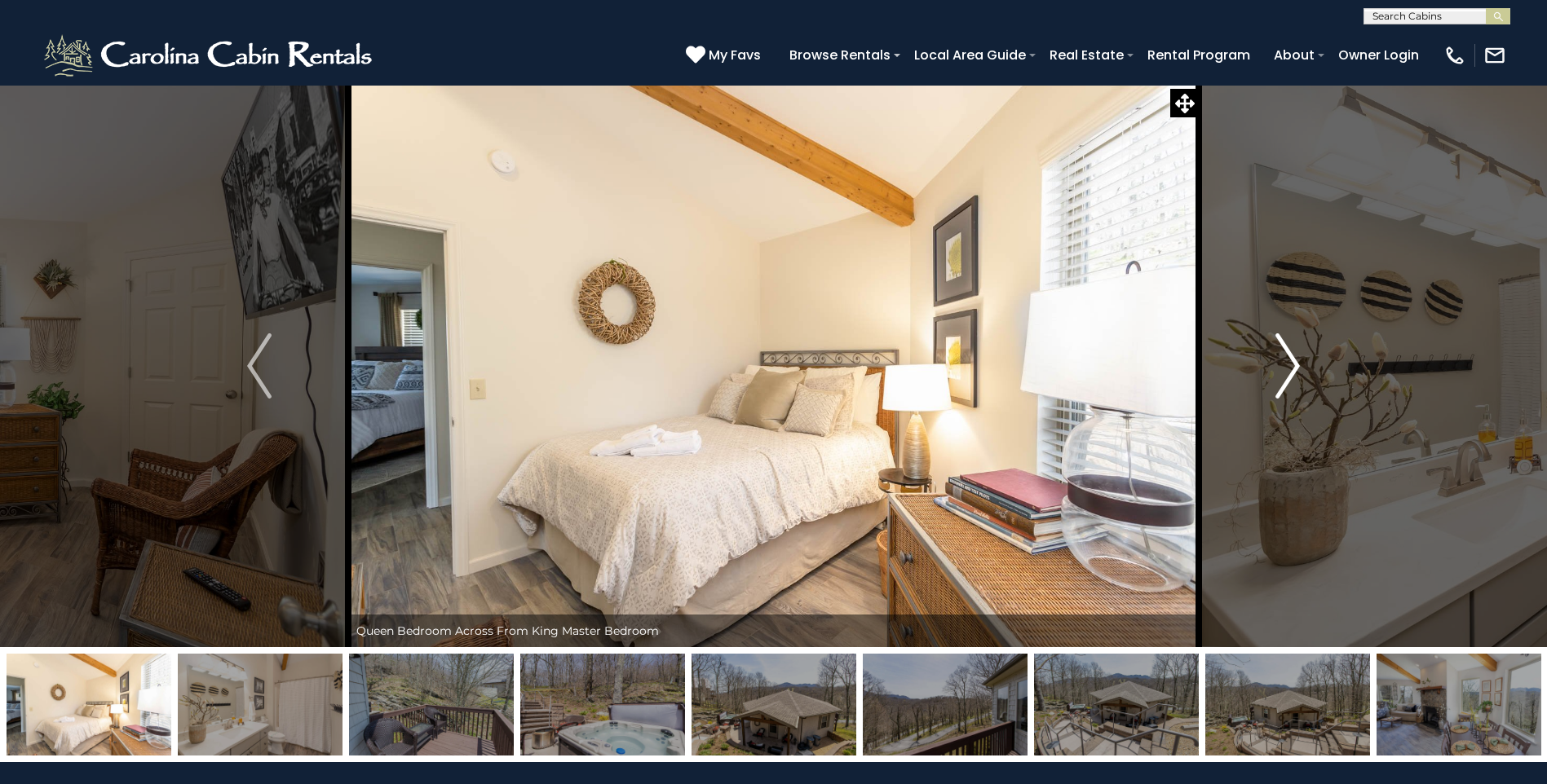
click at [1280, 359] on img "Next" at bounding box center [1288, 366] width 24 height 66
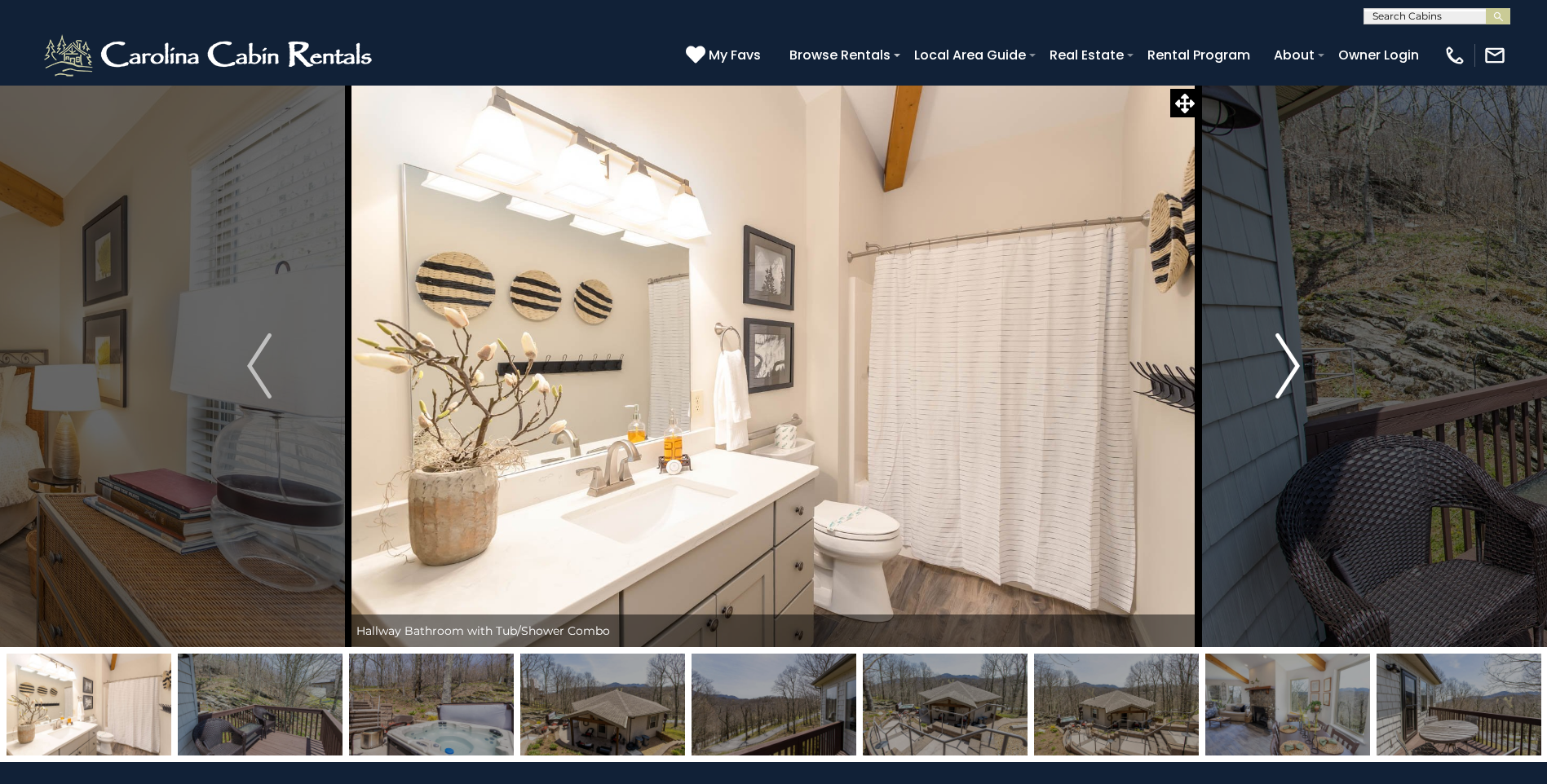
click at [1280, 359] on img "Next" at bounding box center [1288, 366] width 24 height 66
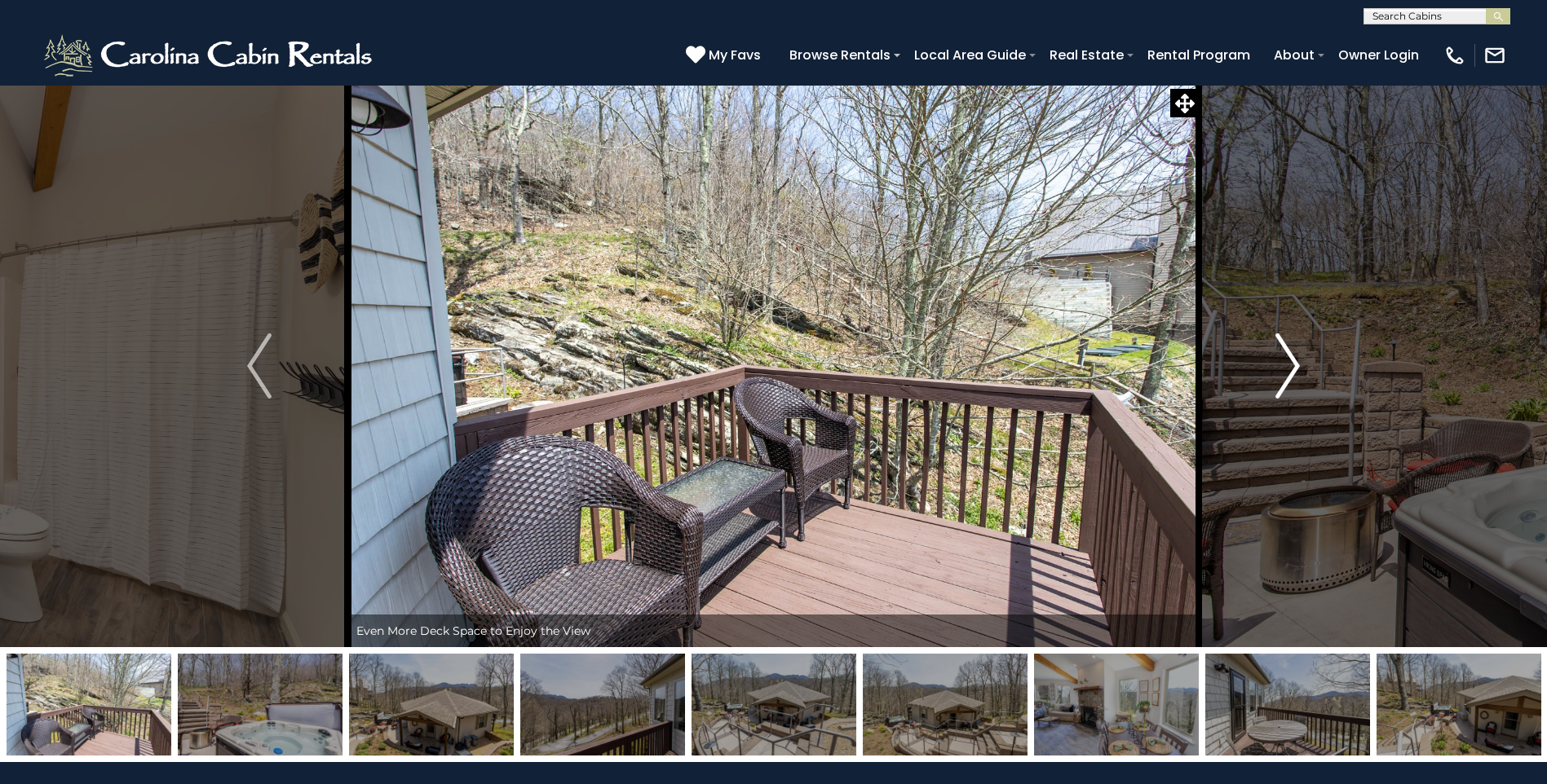
click at [1280, 359] on img "Next" at bounding box center [1288, 366] width 24 height 66
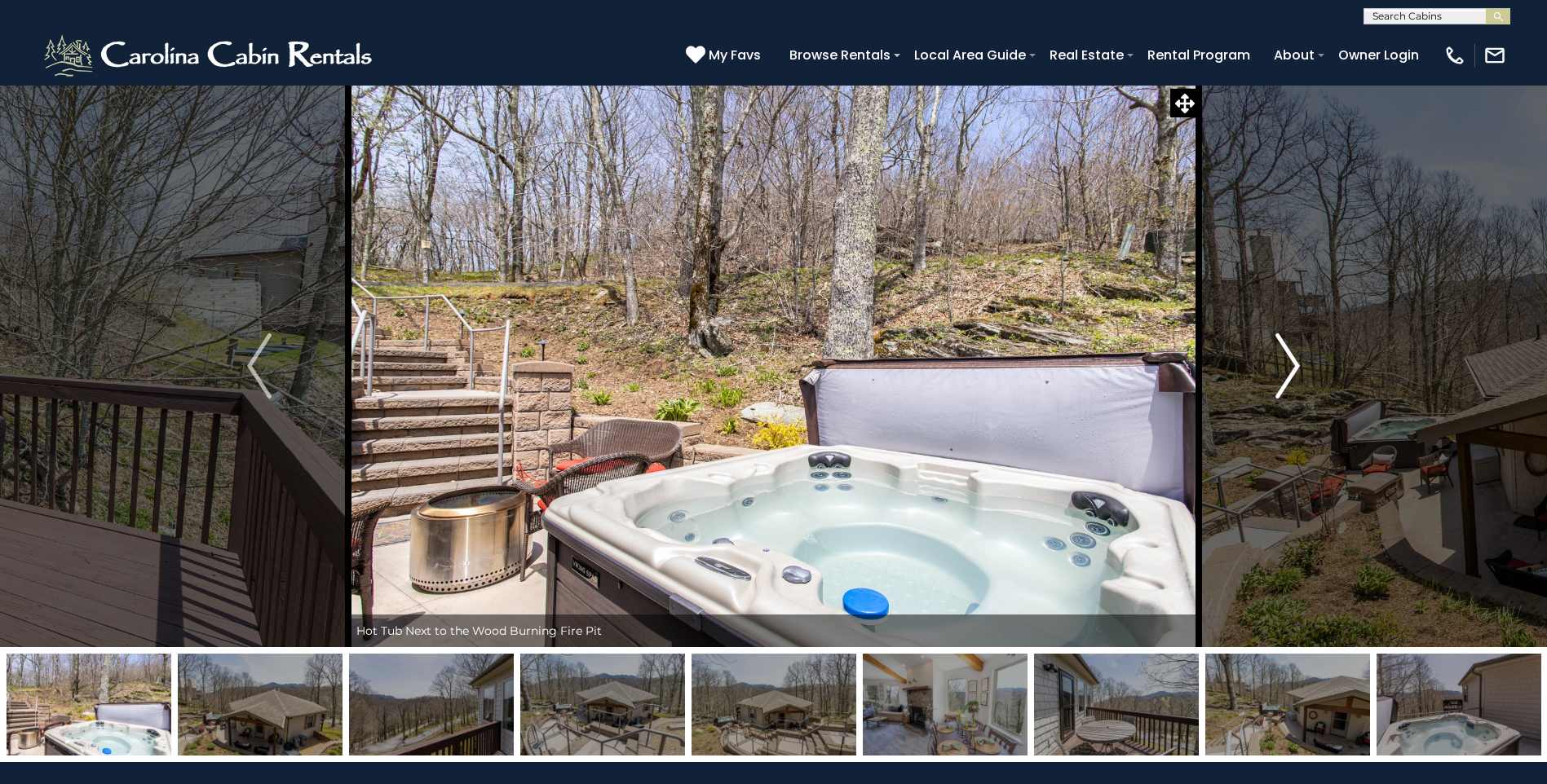
click at [1280, 359] on img "Next" at bounding box center [1288, 366] width 24 height 66
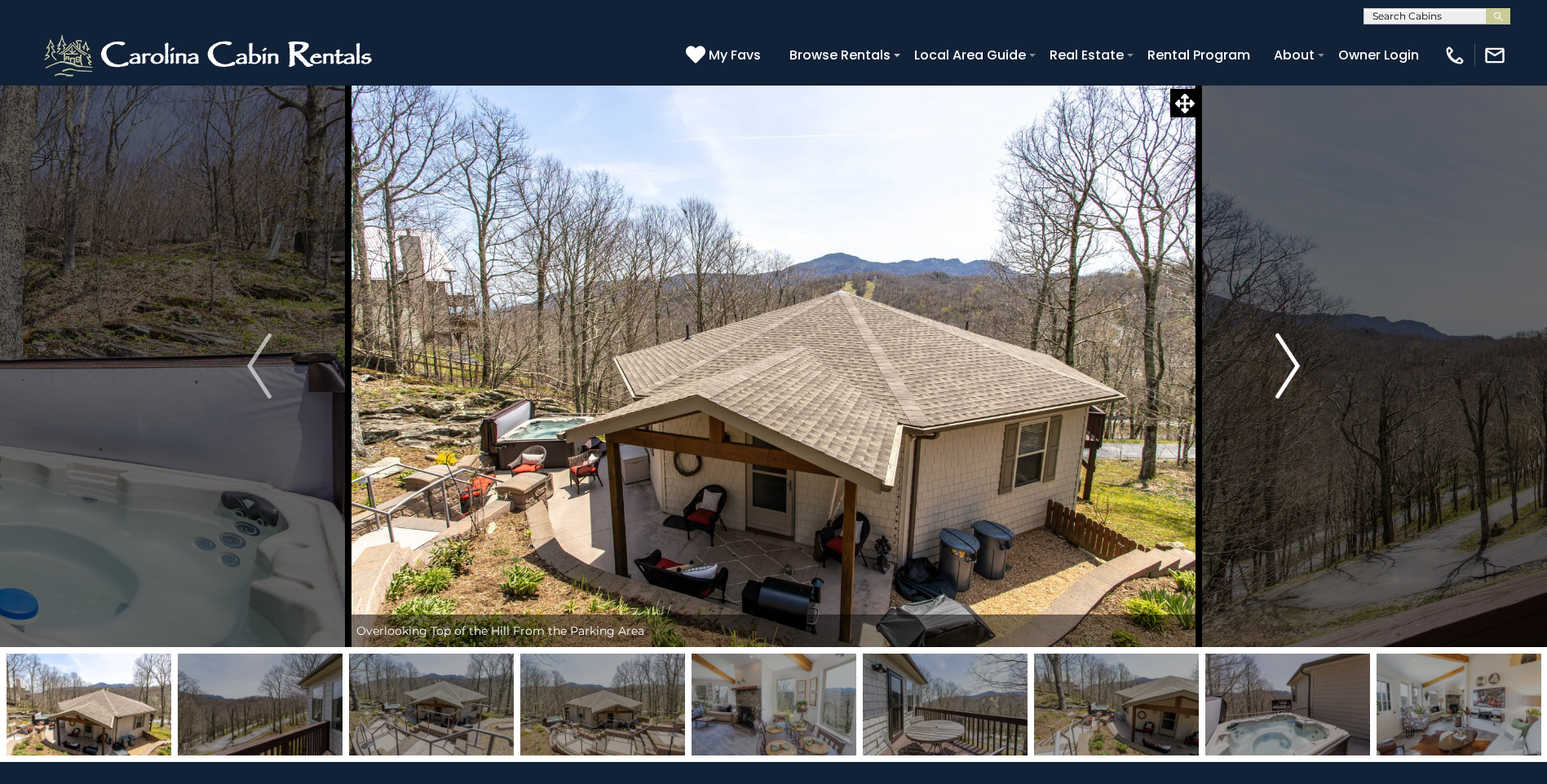
click at [1280, 359] on img "Next" at bounding box center [1288, 366] width 24 height 66
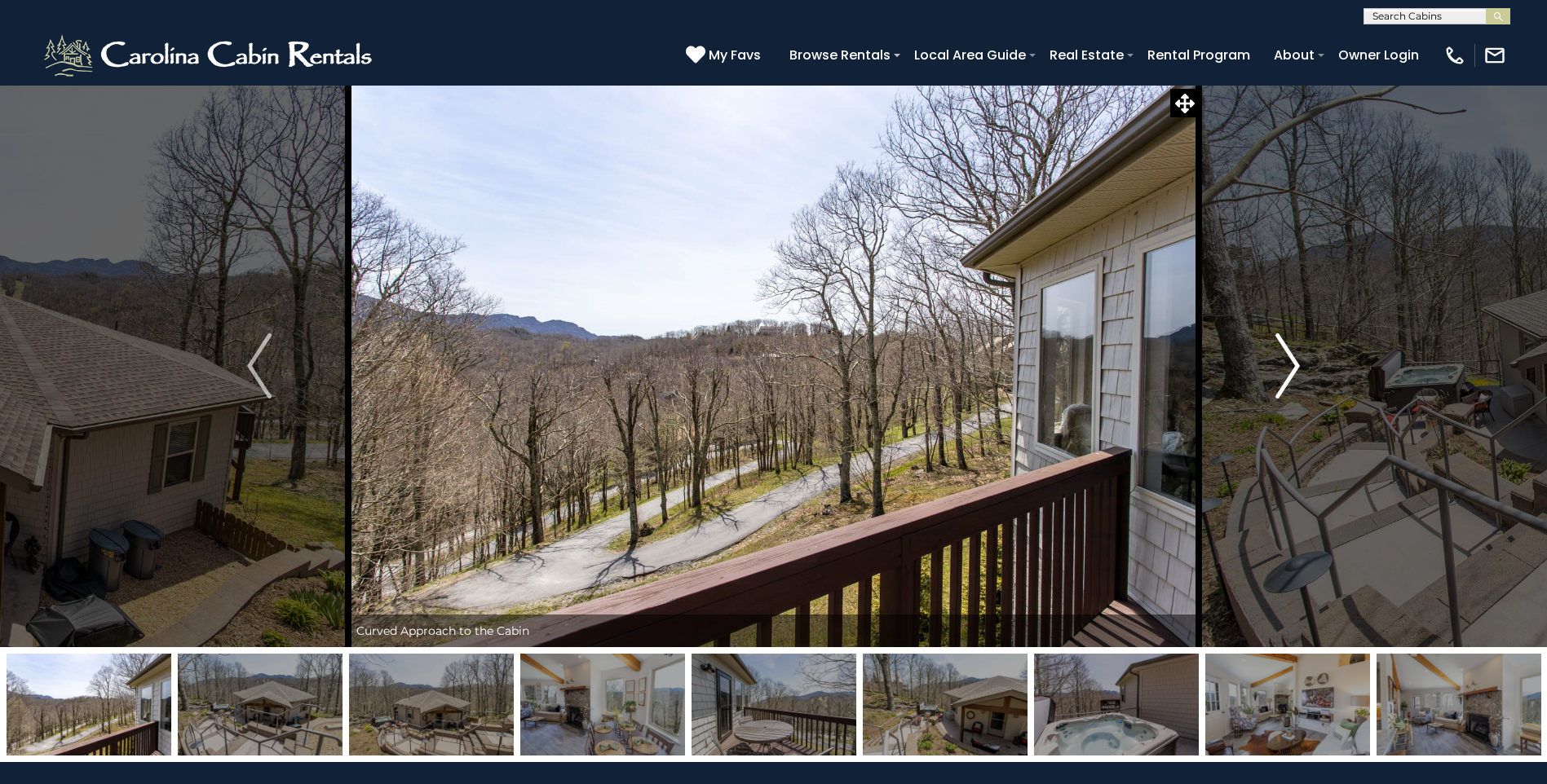
click at [1289, 357] on img "Next" at bounding box center [1288, 366] width 24 height 66
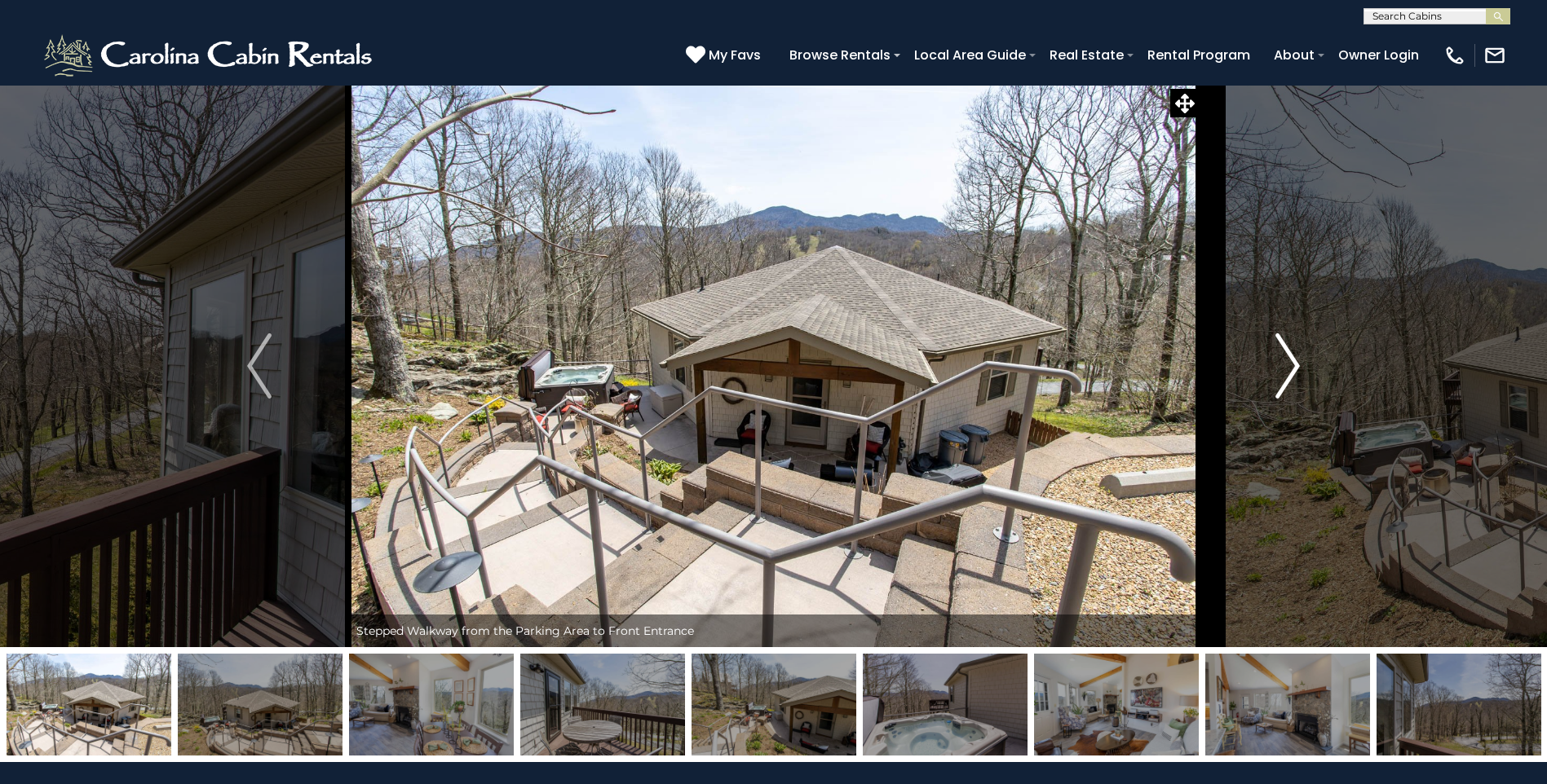
click at [1289, 357] on img "Next" at bounding box center [1288, 366] width 24 height 66
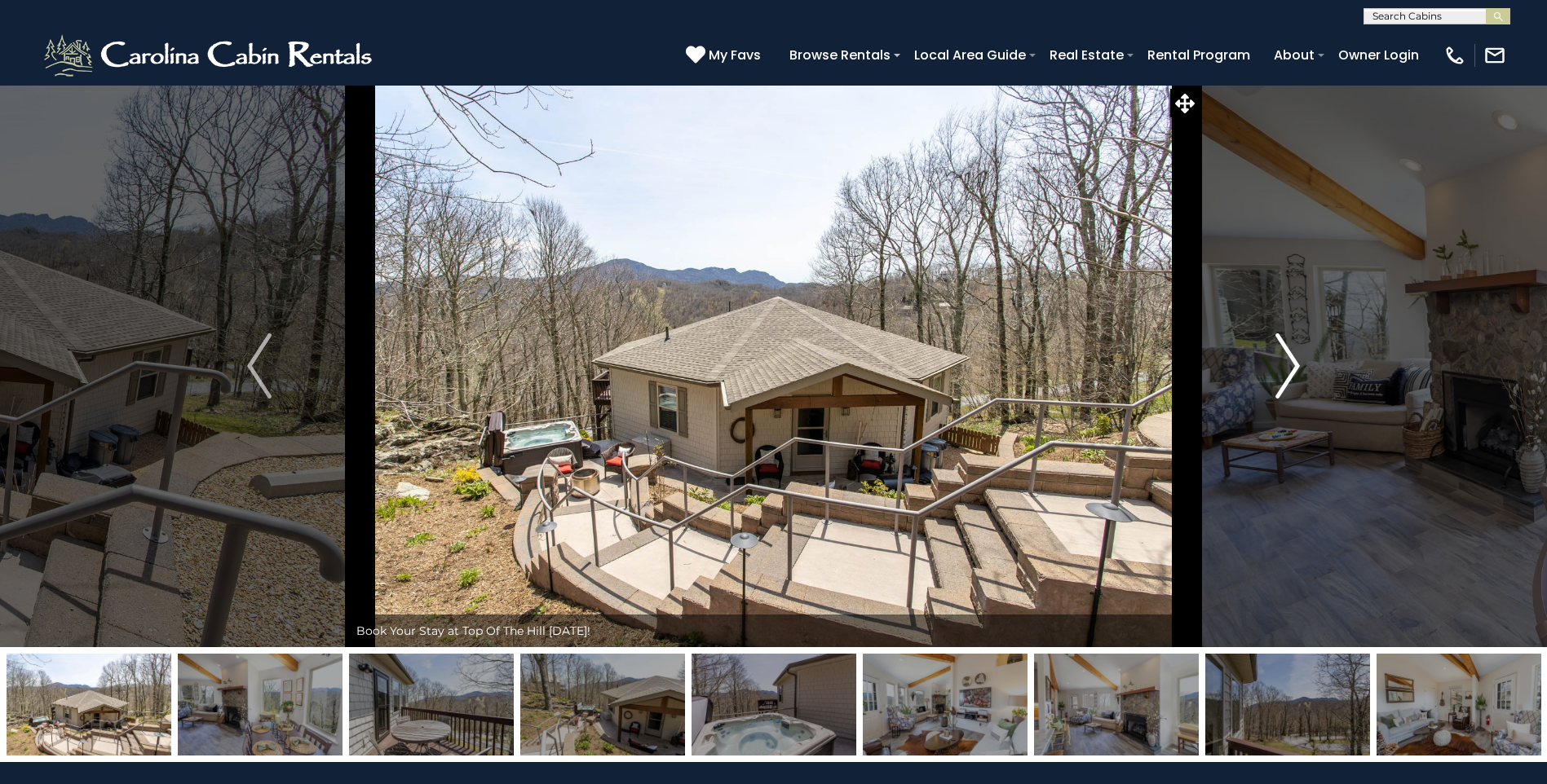
click at [1289, 357] on img "Next" at bounding box center [1288, 366] width 24 height 66
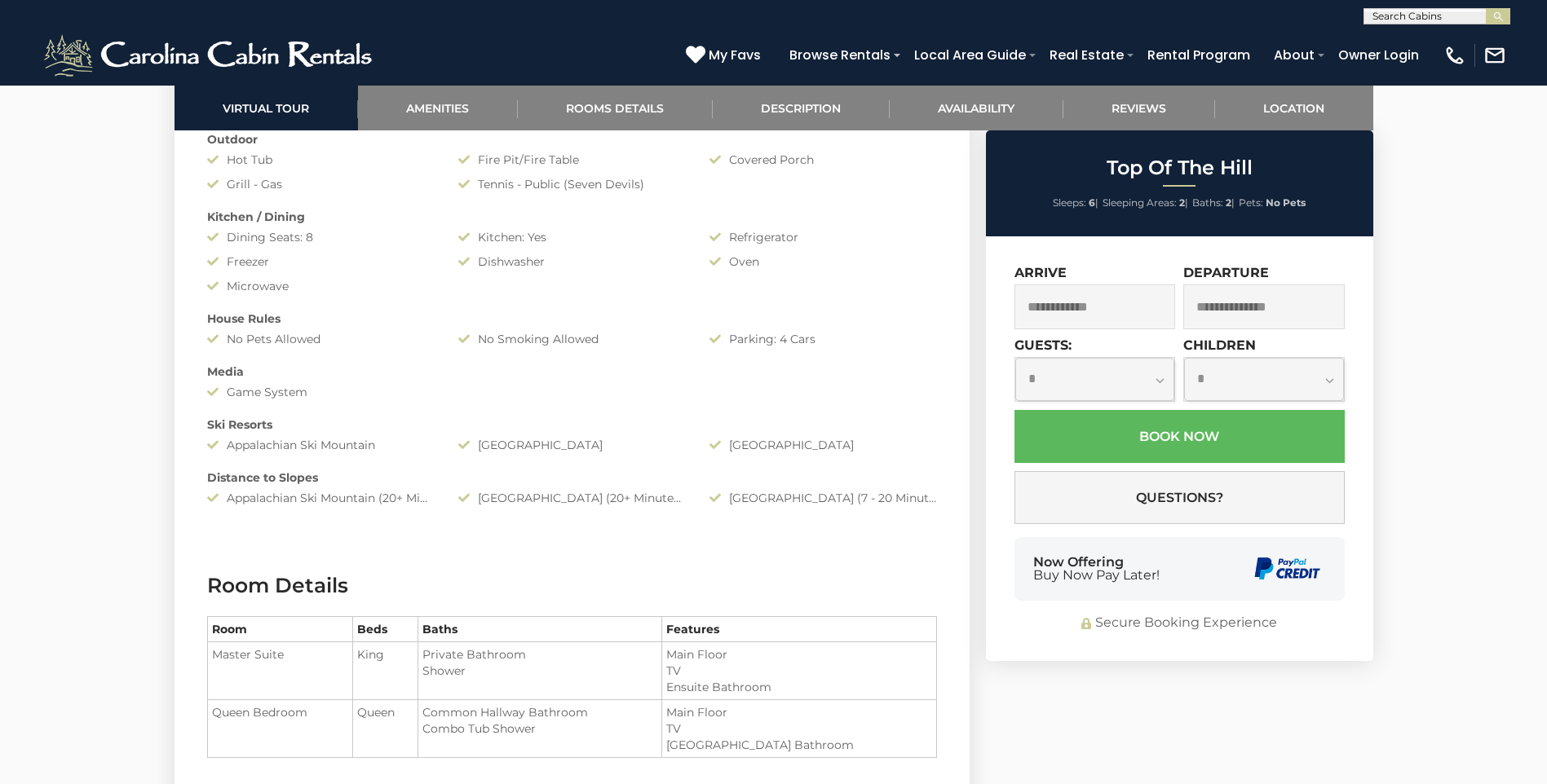
scroll to position [978, 0]
